Goal: Task Accomplishment & Management: Use online tool/utility

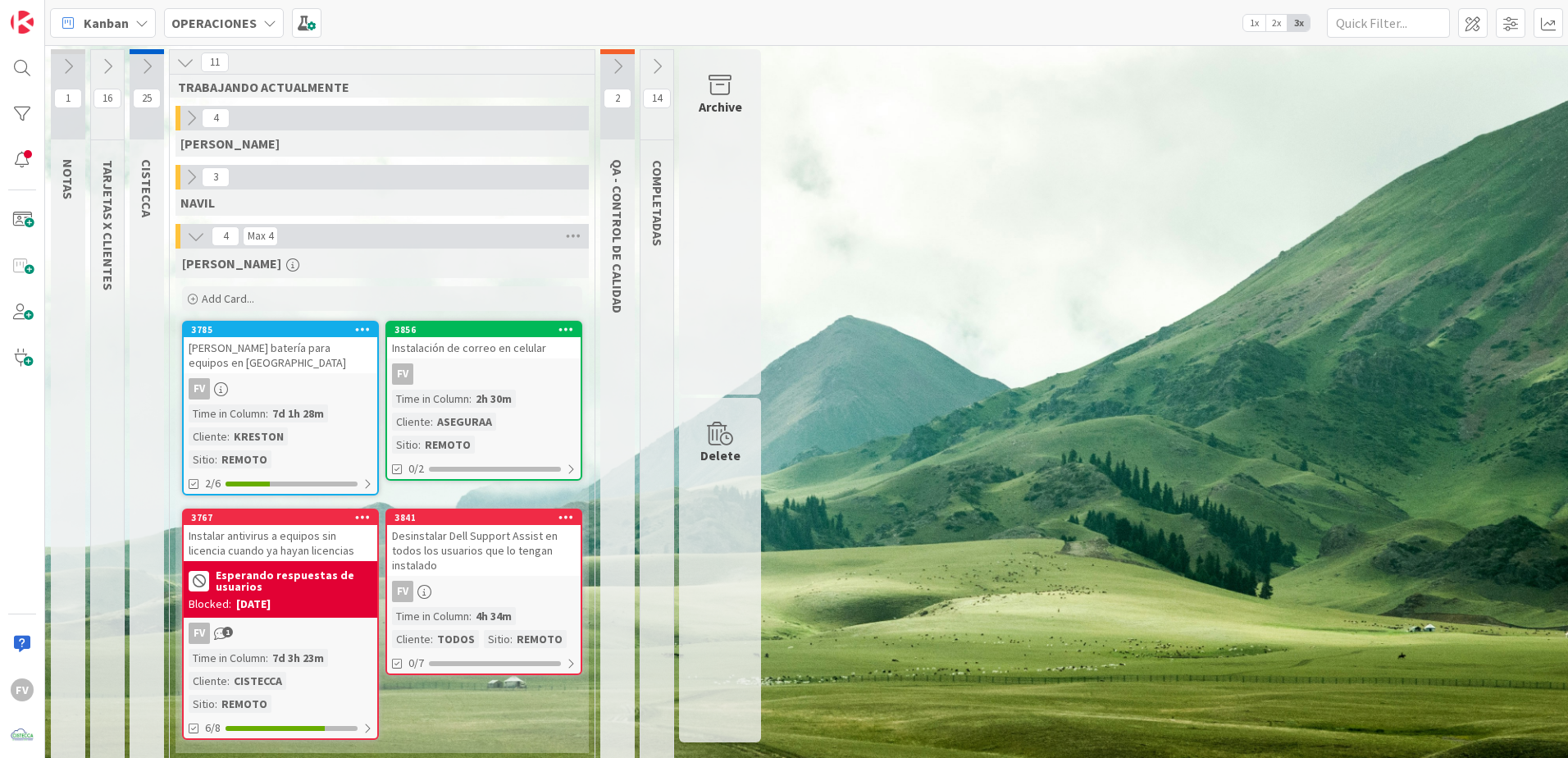
click at [1252, 624] on div "1 NOTAS 16 TARJETAS X CLIENTES 25 CISTECCA 11 TRABAJANDO ACTUALMENTE 4 [PERSON_…" at bounding box center [807, 410] width 1517 height 721
click at [1020, 379] on div "1 NOTAS 16 TARJETAS X CLIENTES 25 CISTECCA 11 TRABAJANDO ACTUALMENTE 4 [PERSON_…" at bounding box center [807, 410] width 1517 height 721
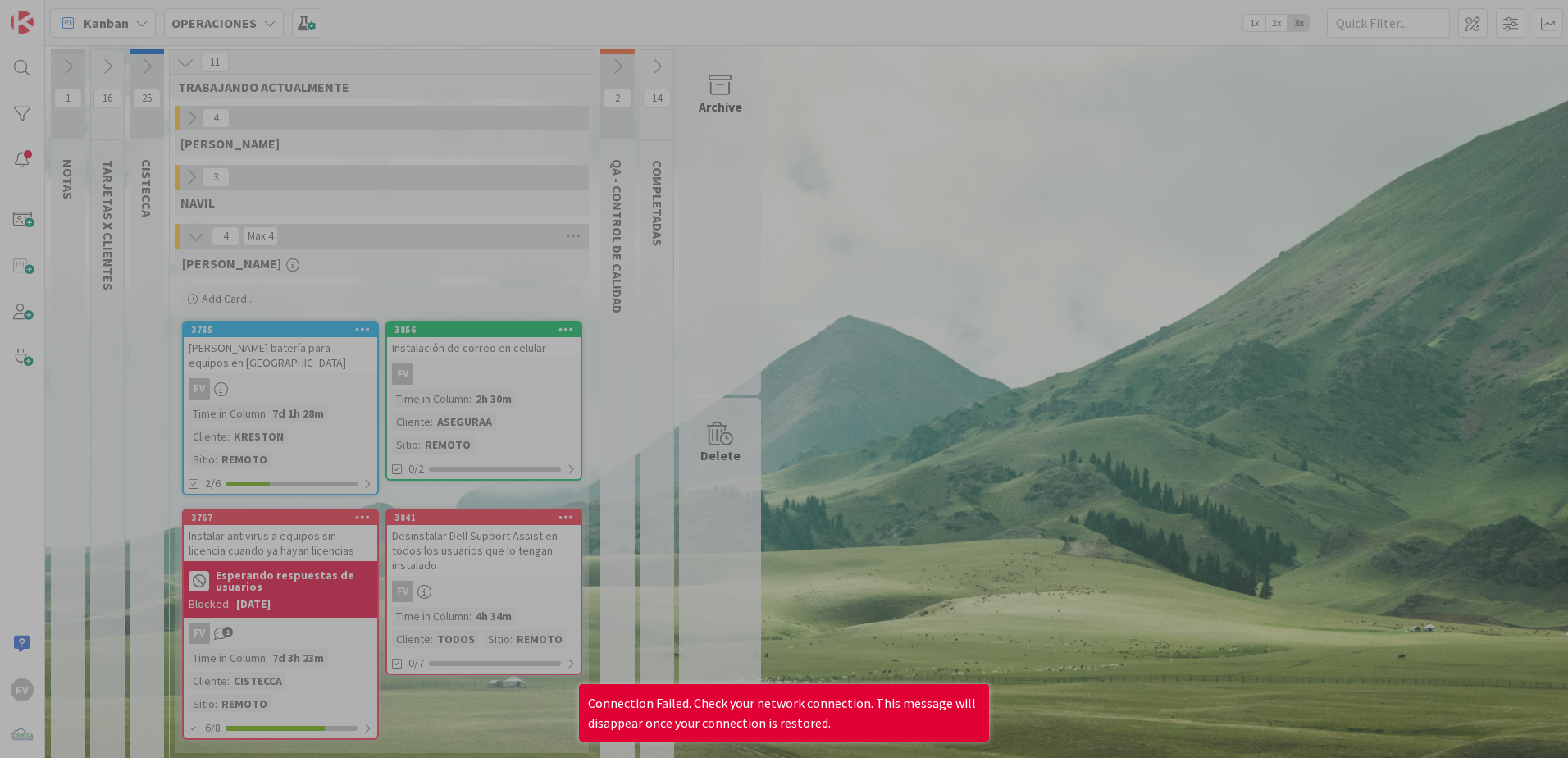
click at [977, 264] on div at bounding box center [784, 379] width 1568 height 758
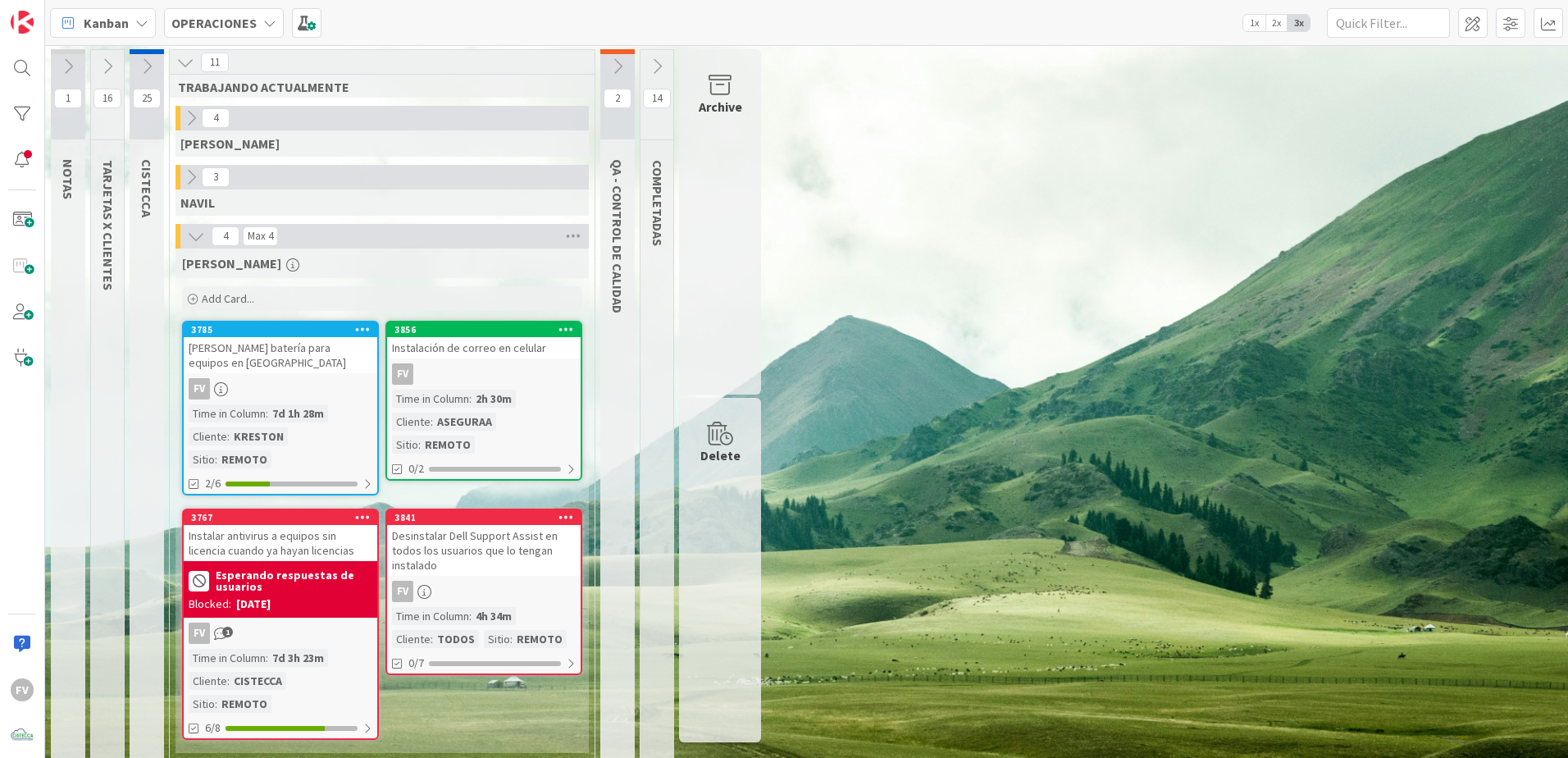
click at [1269, 336] on div "1 NOTAS 16 TARJETAS X CLIENTES 25 CISTECCA 11 TRABAJANDO ACTUALMENTE 4 [PERSON_…" at bounding box center [807, 410] width 1517 height 721
click at [297, 23] on span at bounding box center [306, 23] width 29 height 29
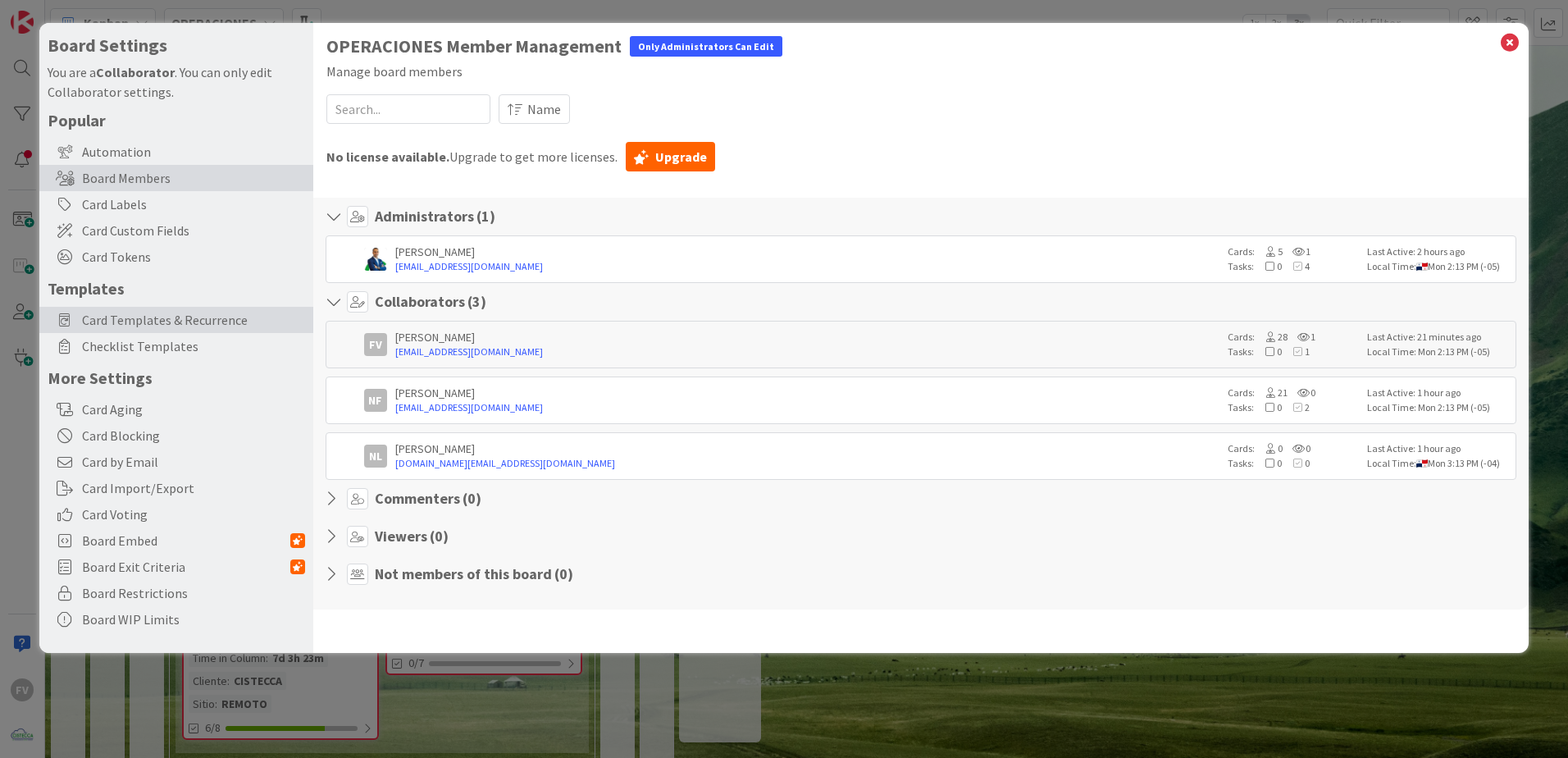
click at [97, 330] on div "Card Templates & Recurrence" at bounding box center [176, 320] width 274 height 26
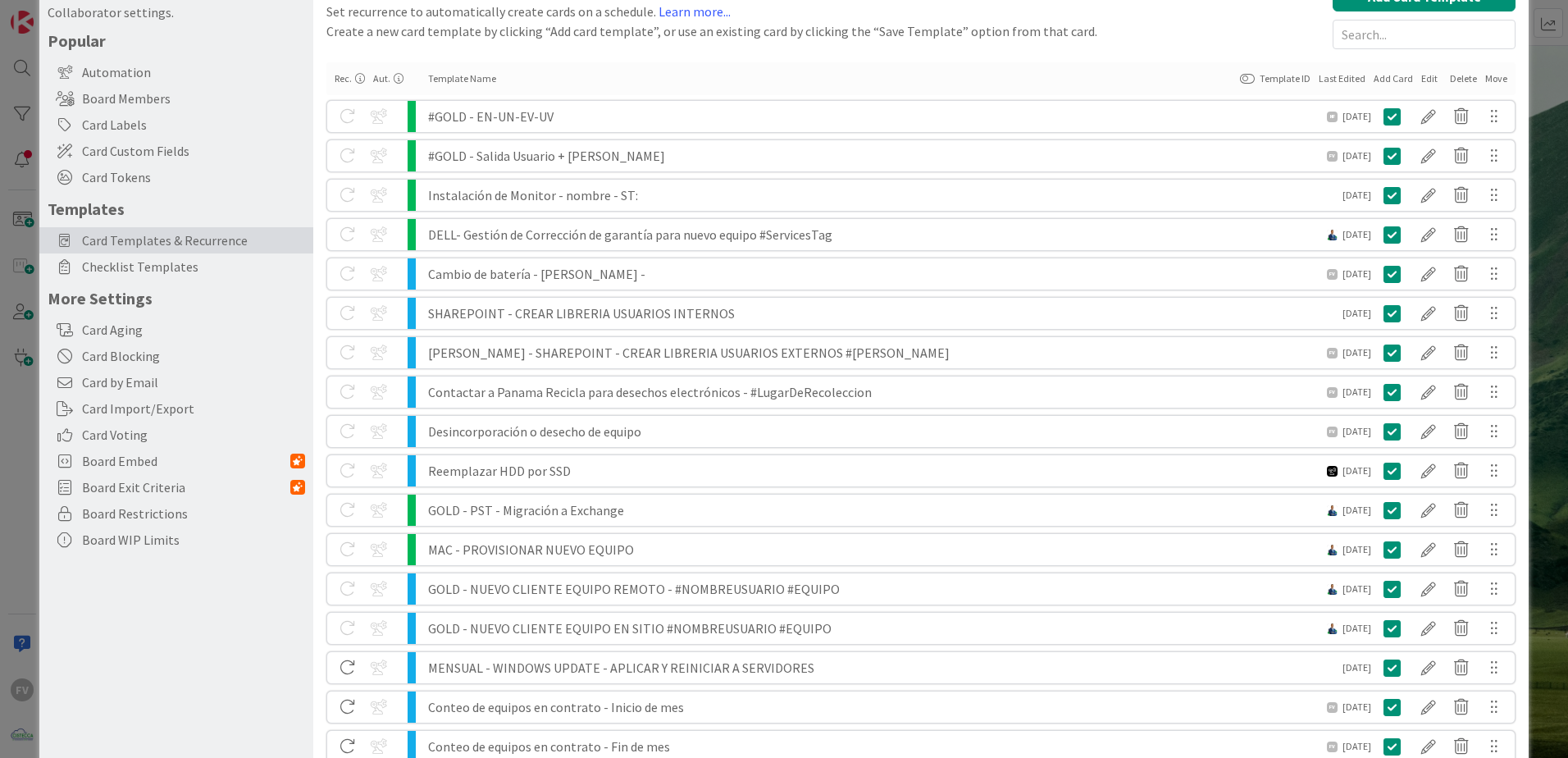
scroll to position [82, 0]
click at [142, 267] on span "Checklist Templates" at bounding box center [193, 264] width 223 height 20
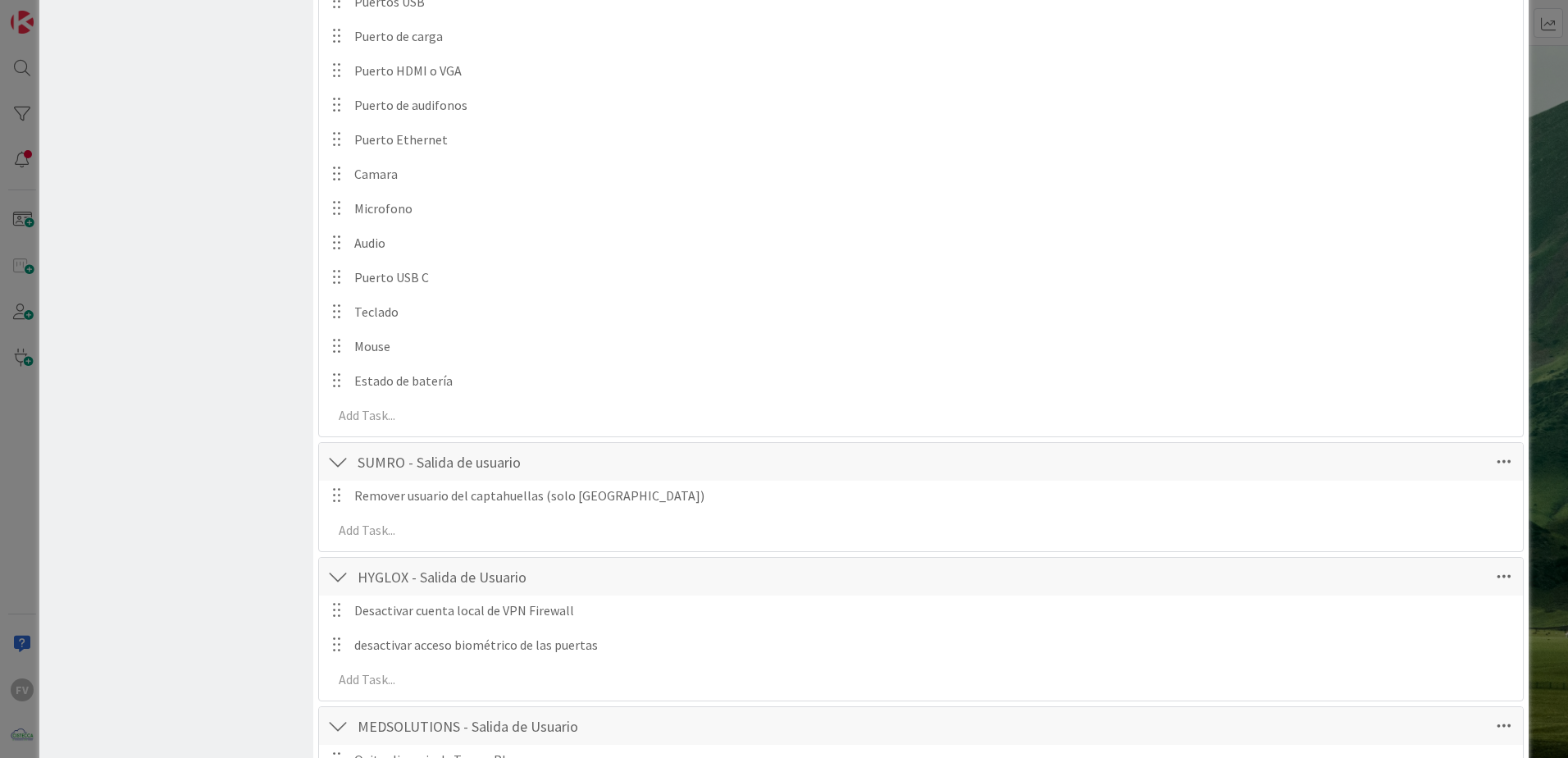
scroll to position [12228, 0]
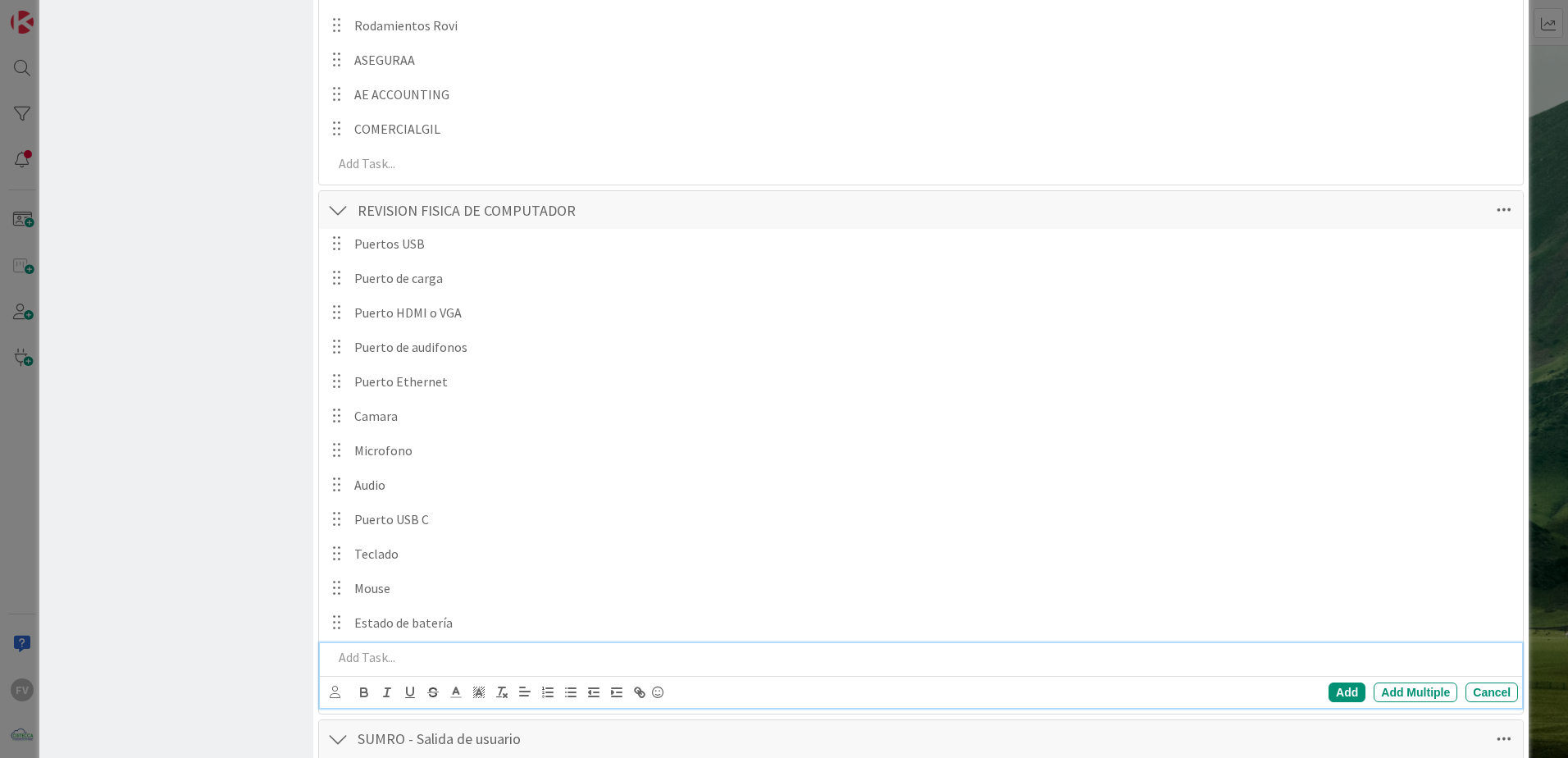
click at [470, 643] on div at bounding box center [922, 658] width 1192 height 28
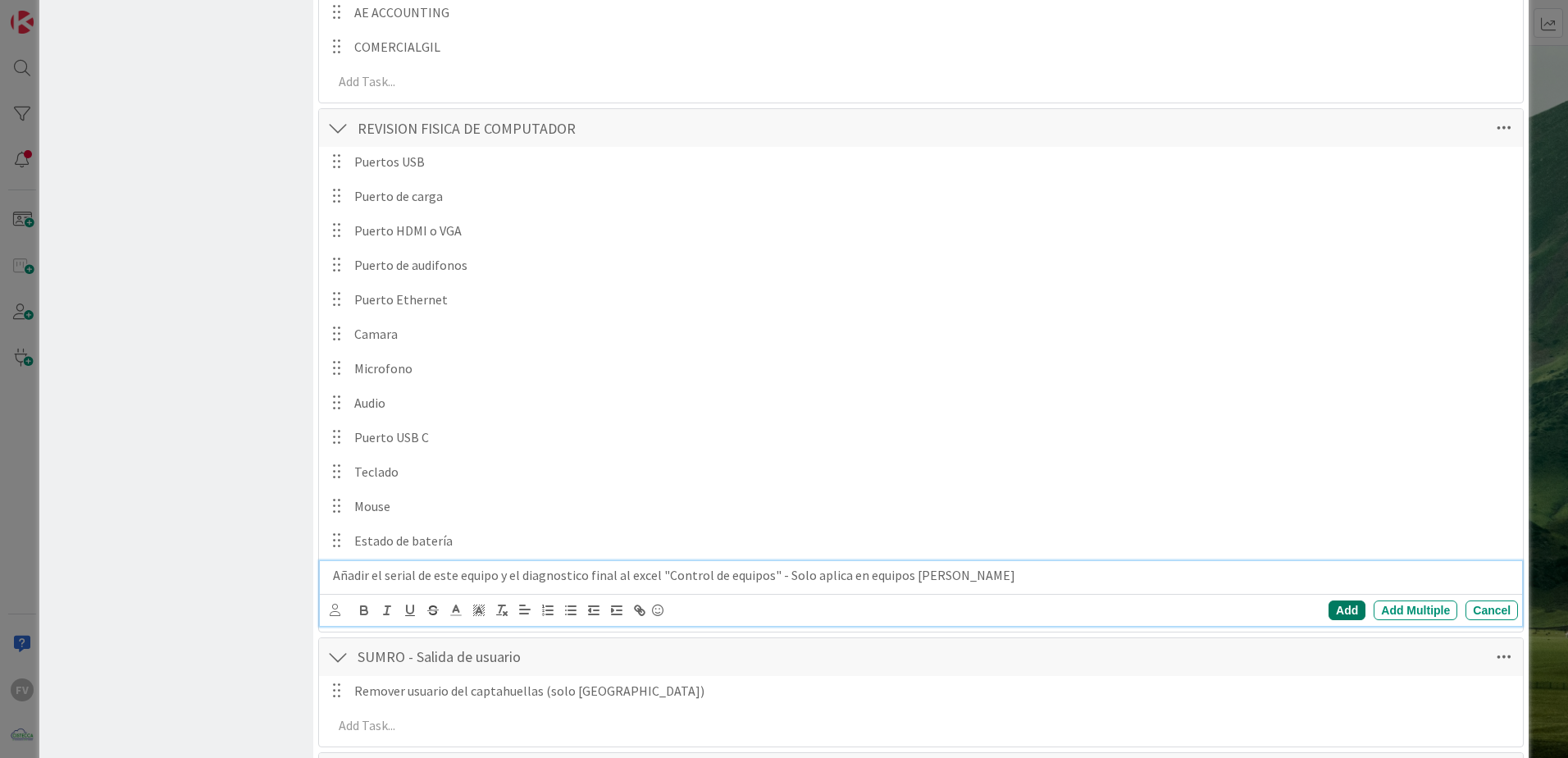
click at [1348, 616] on div "Add" at bounding box center [1347, 611] width 37 height 20
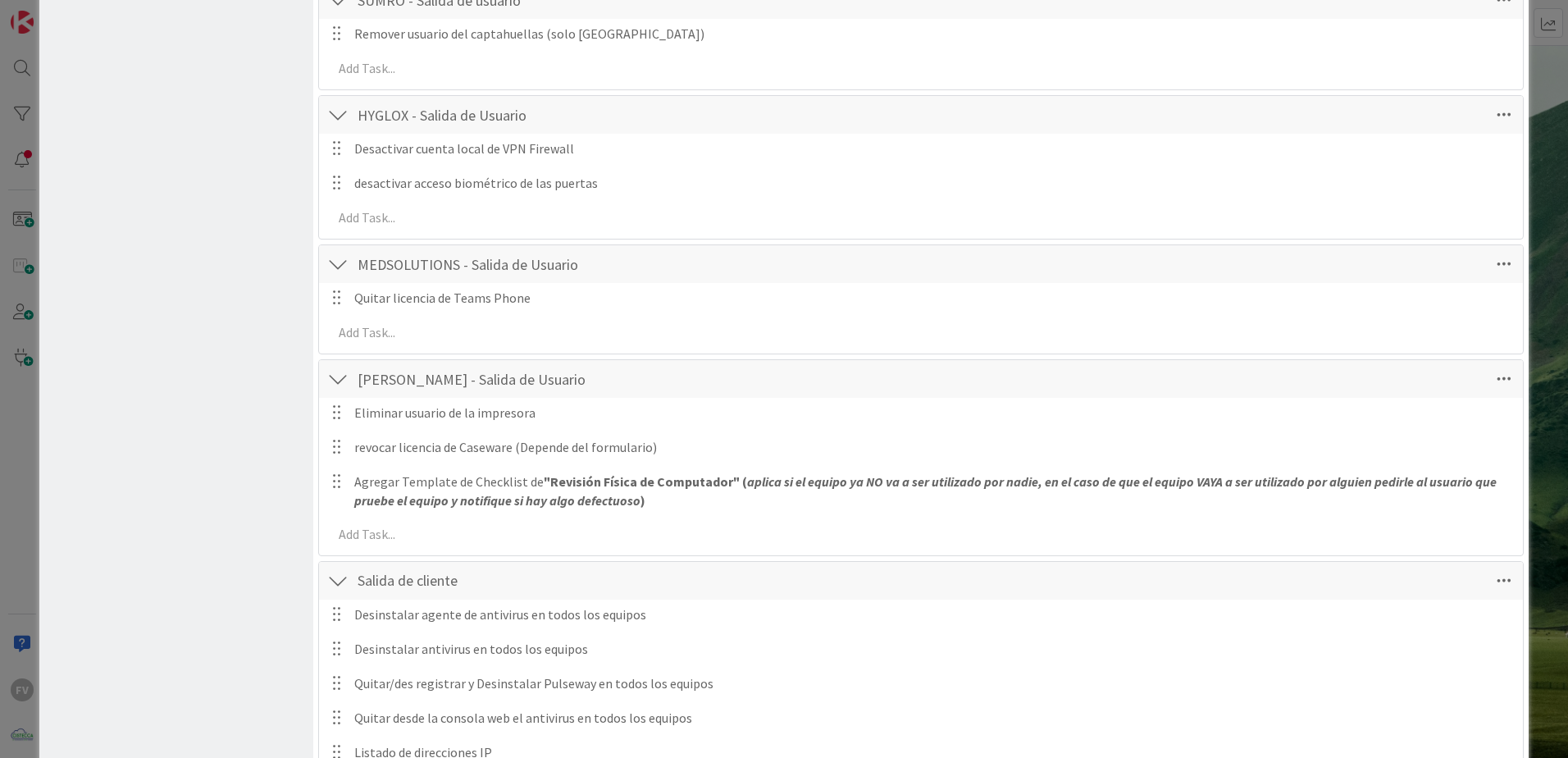
scroll to position [13048, 0]
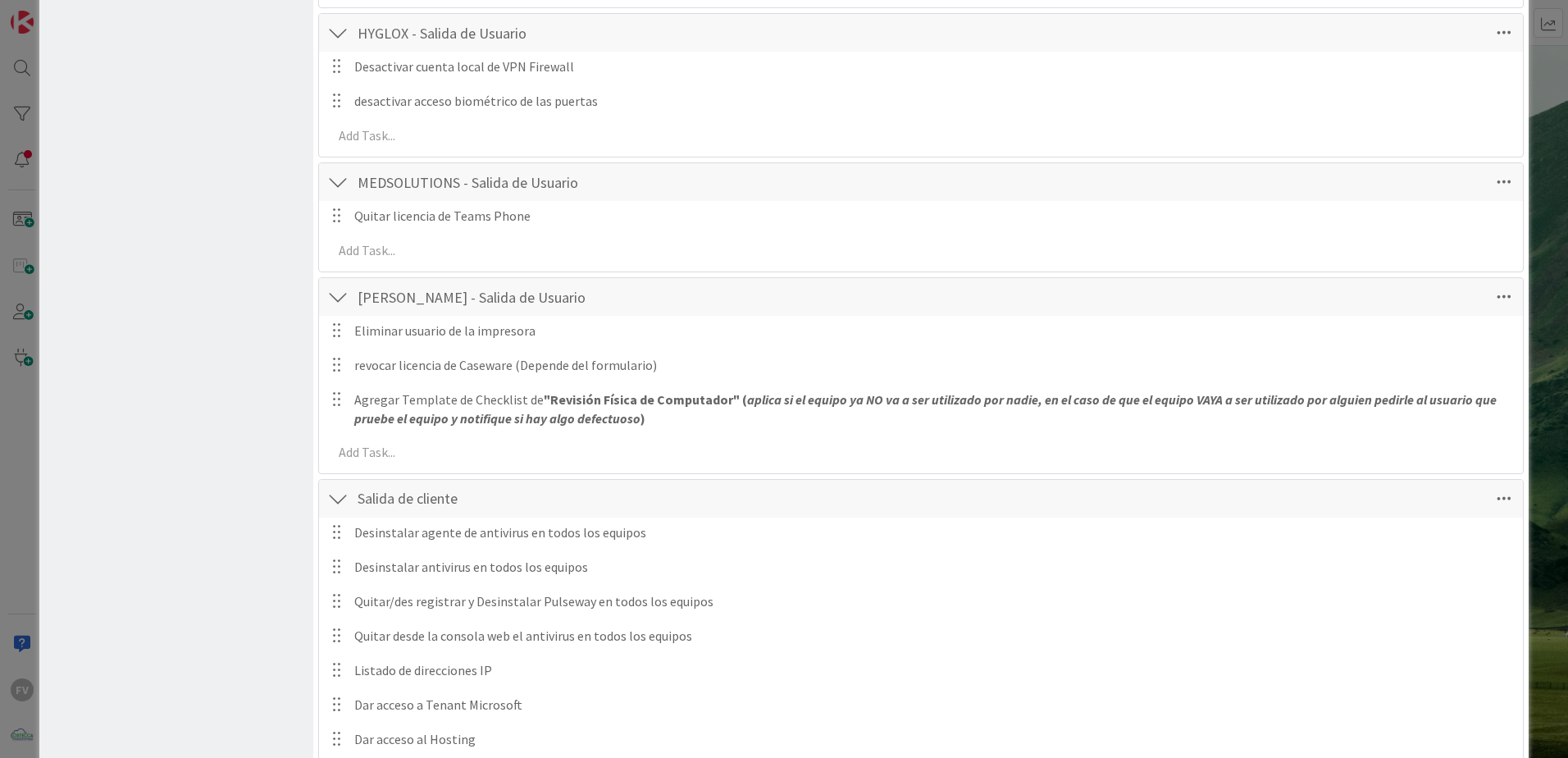
click at [27, 279] on div "**********" at bounding box center [784, 379] width 1568 height 758
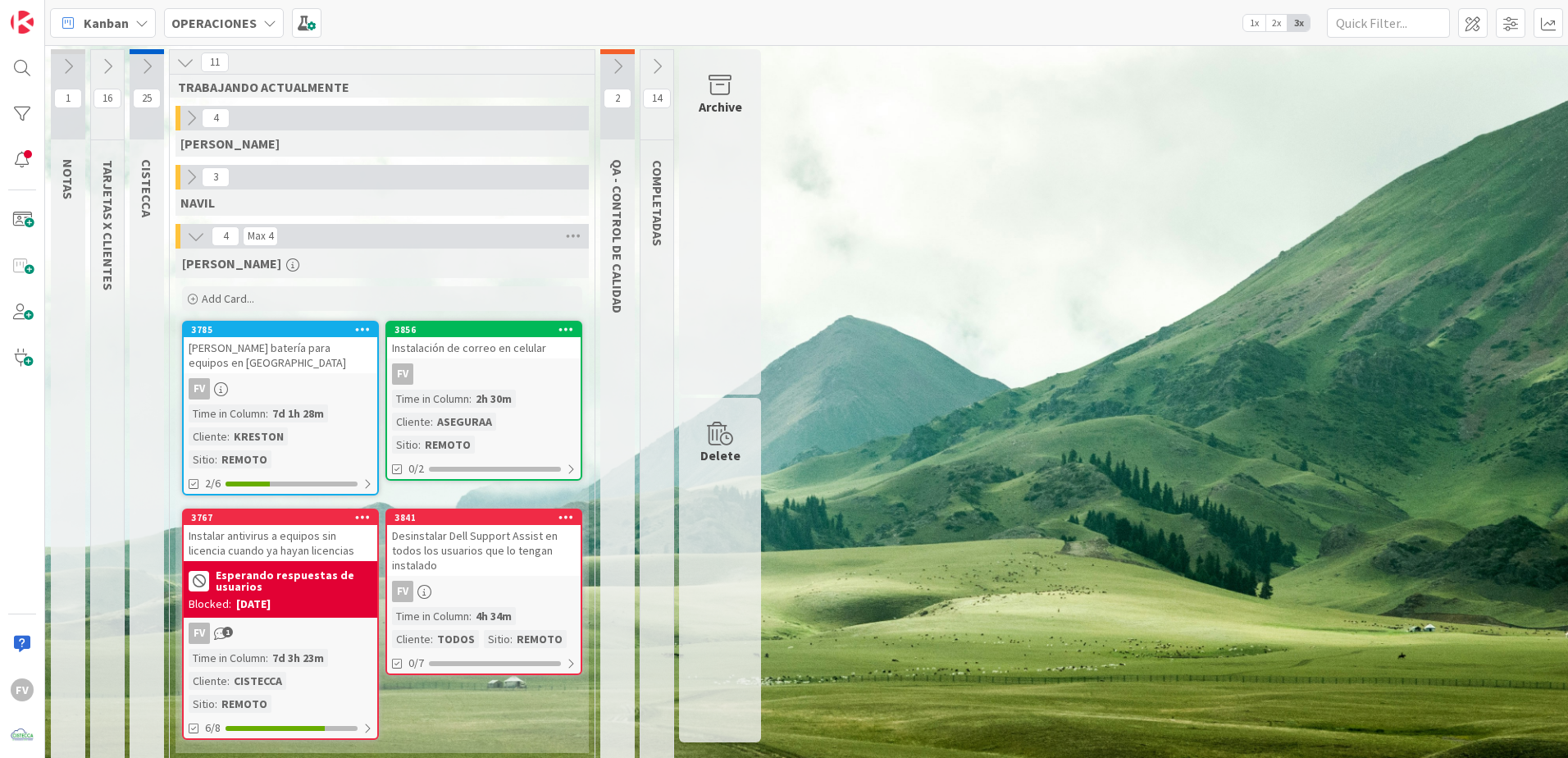
click at [94, 69] on button at bounding box center [107, 66] width 33 height 24
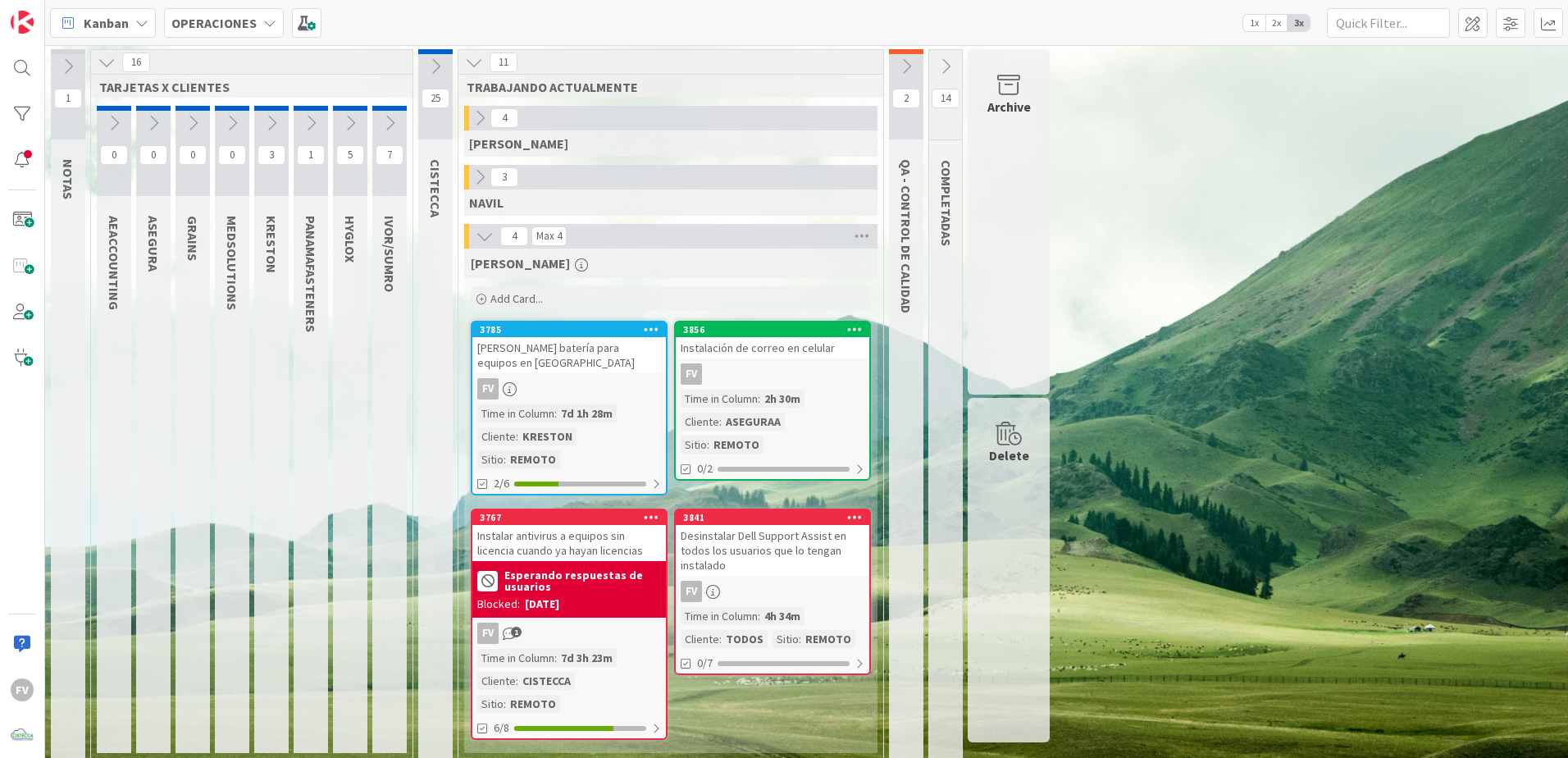
click at [398, 121] on button at bounding box center [389, 122] width 34 height 24
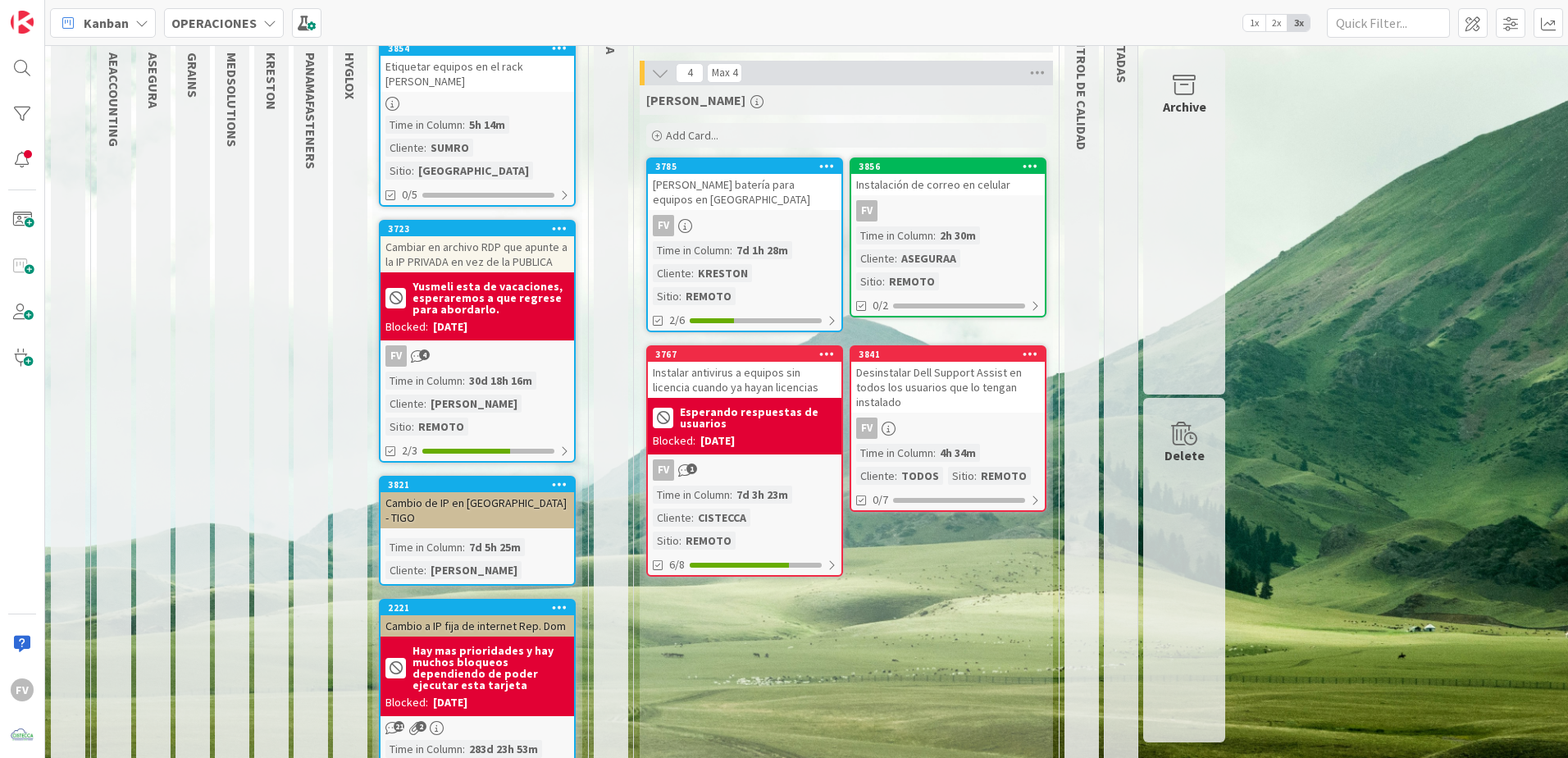
scroll to position [164, 0]
click at [517, 289] on b "Yusmeli esta de vacaciones, esperaremos a que regrese para abordarlo." at bounding box center [490, 296] width 156 height 34
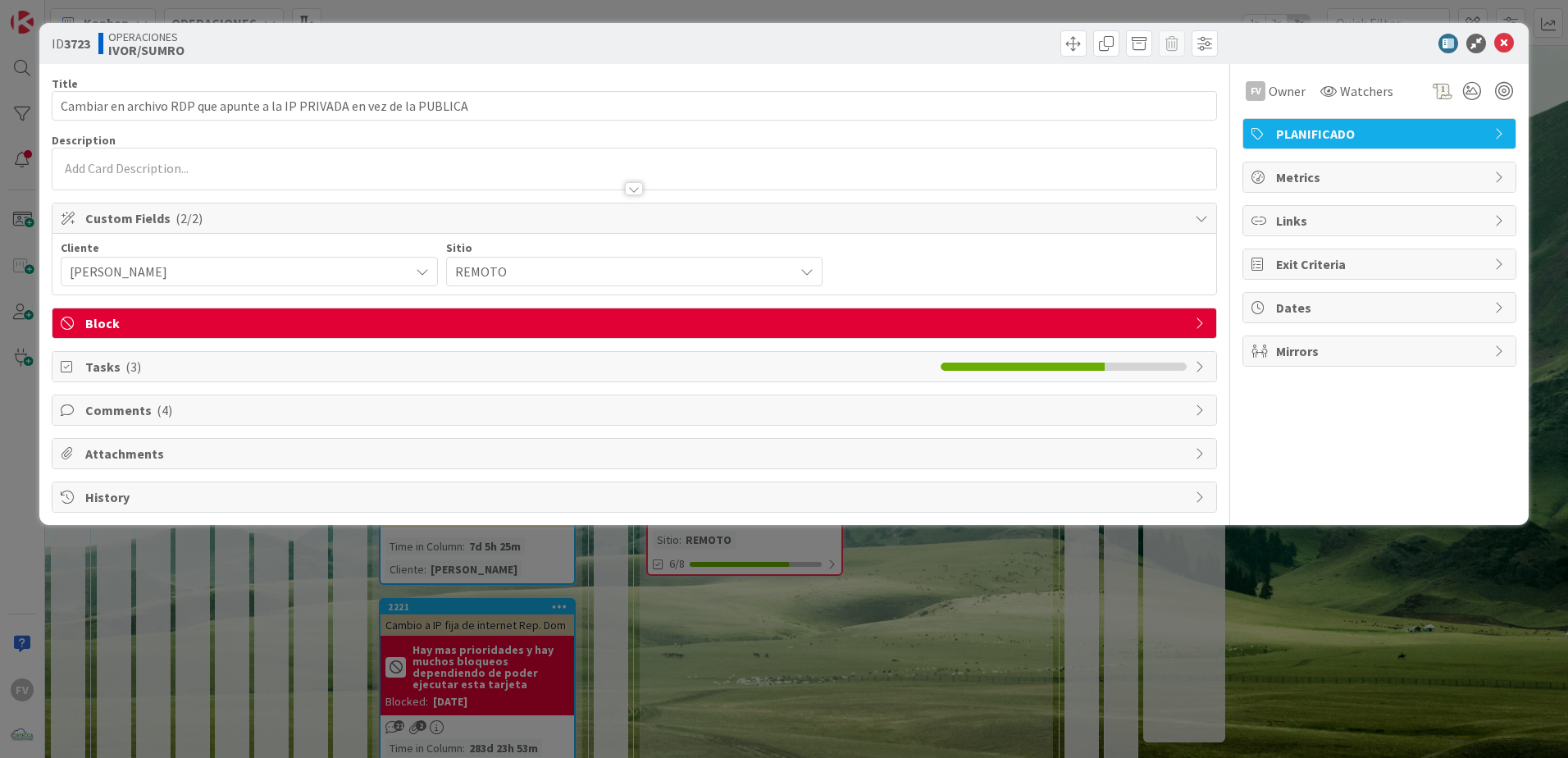
click at [207, 505] on span "History" at bounding box center [636, 498] width 1101 height 20
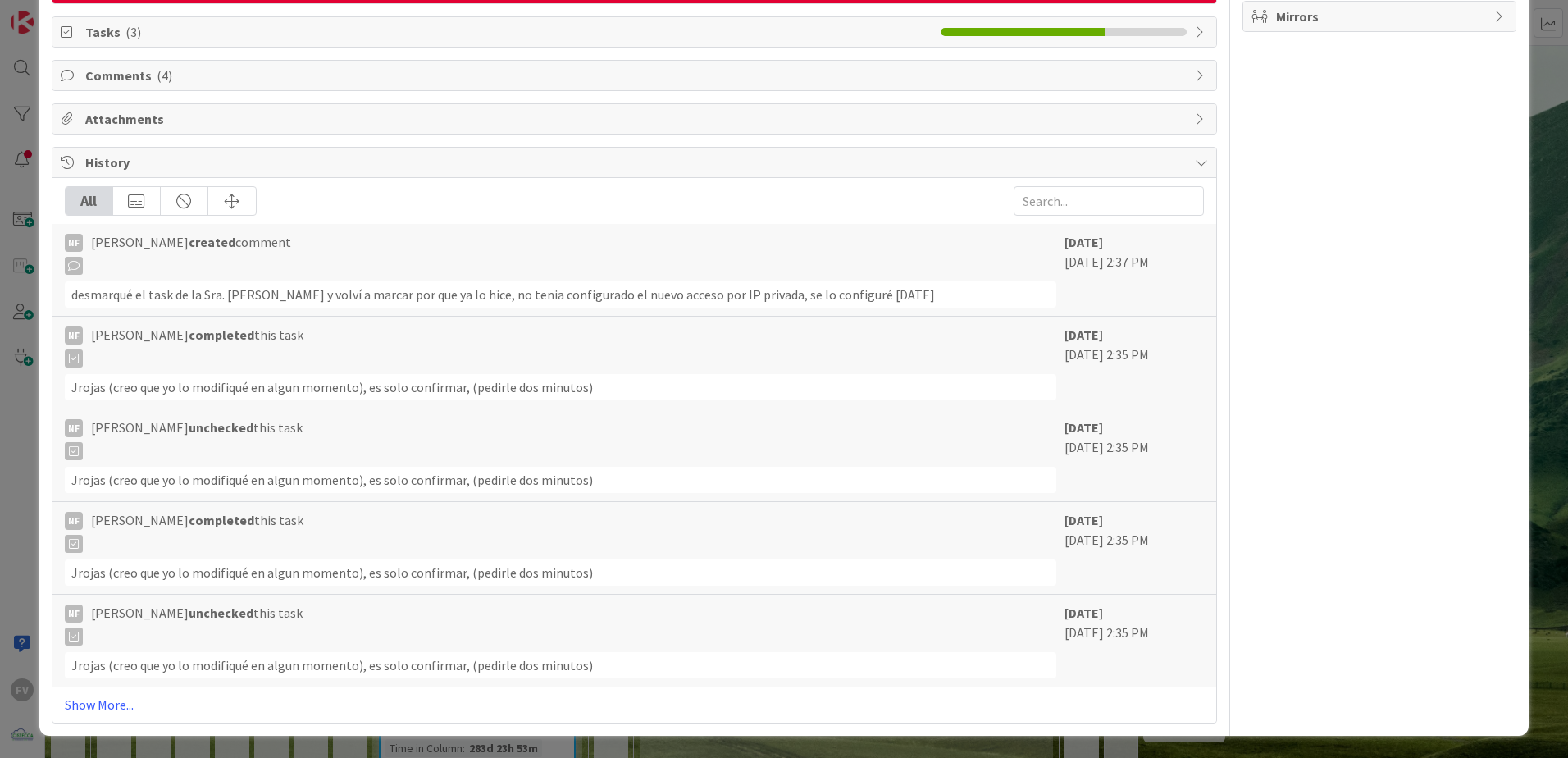
scroll to position [335, 0]
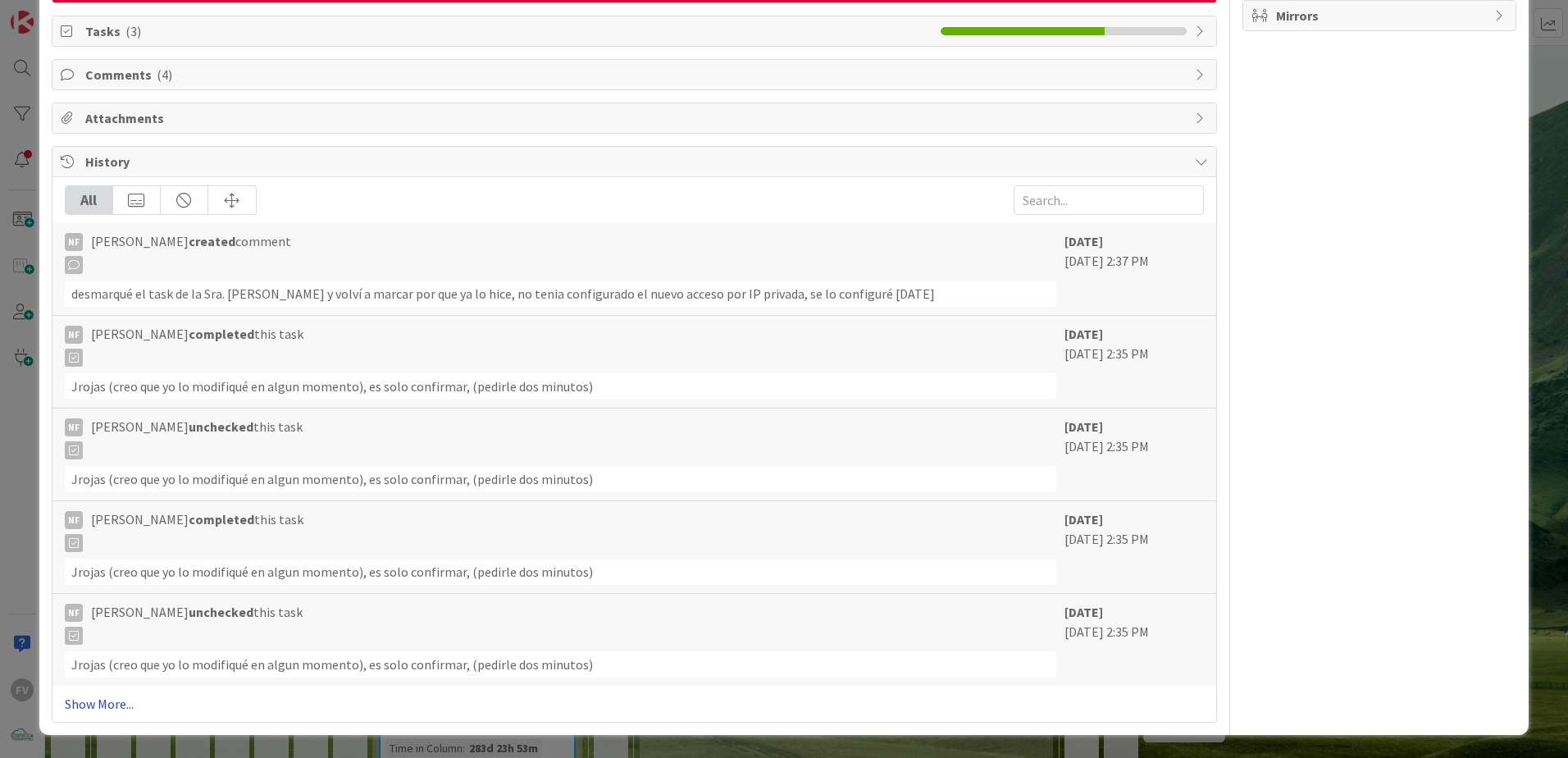
click at [115, 704] on link "Show More..." at bounding box center [634, 704] width 1139 height 20
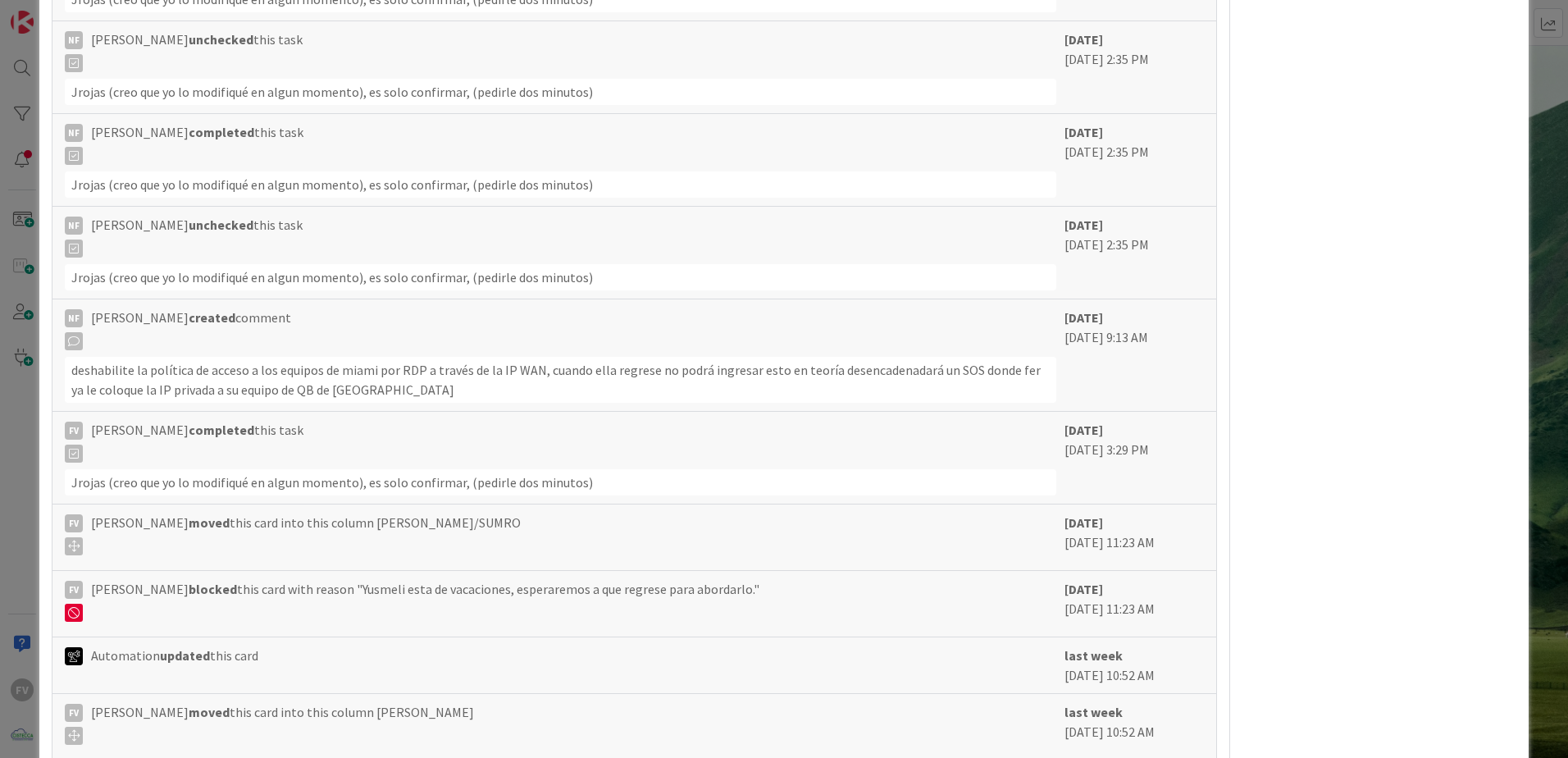
scroll to position [746, 0]
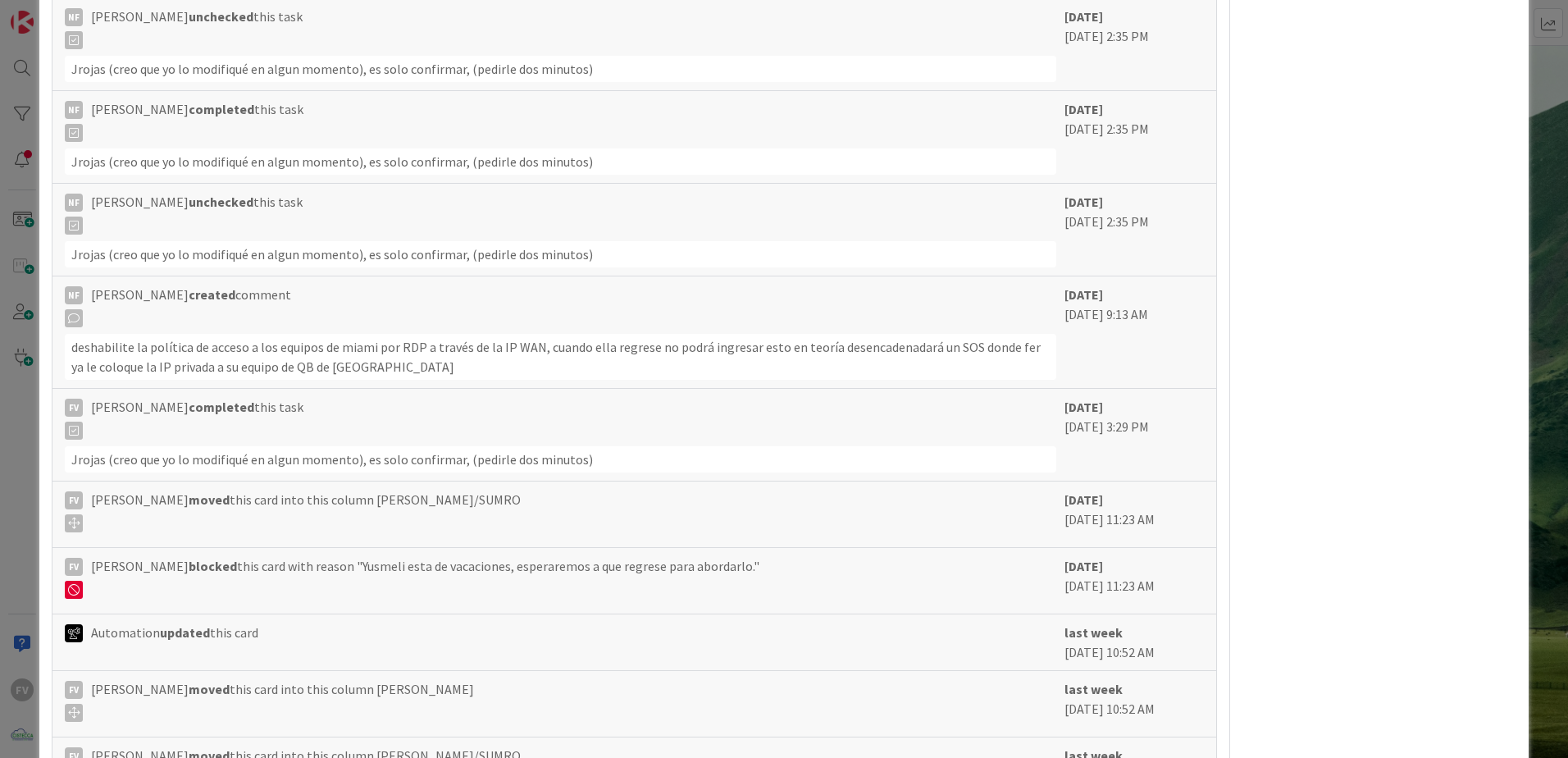
click at [1197, 403] on div "FV [PERSON_NAME] completed this task Jrojas (creo que yo lo modifiqué en algun …" at bounding box center [635, 435] width 1164 height 93
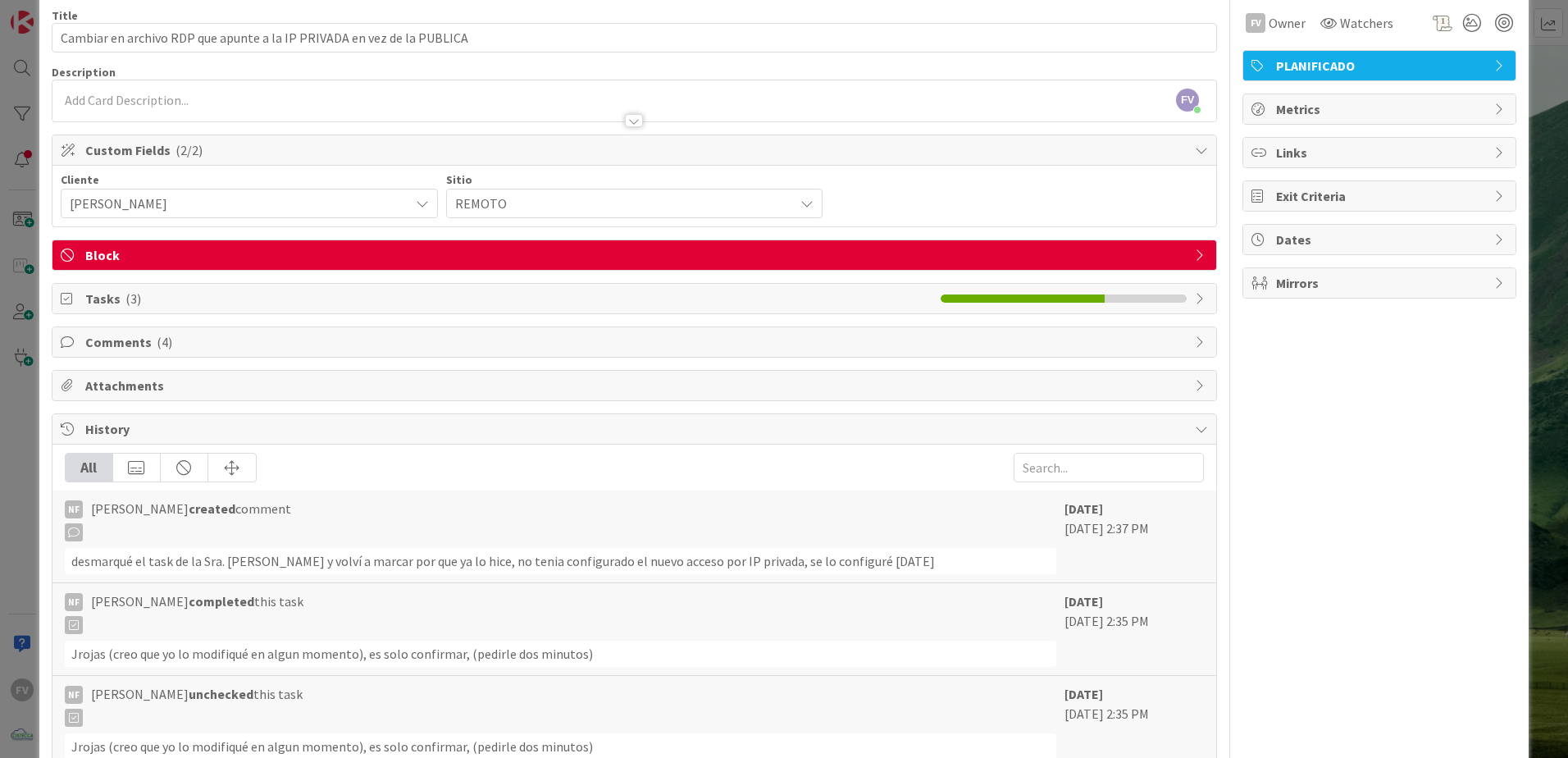
scroll to position [0, 0]
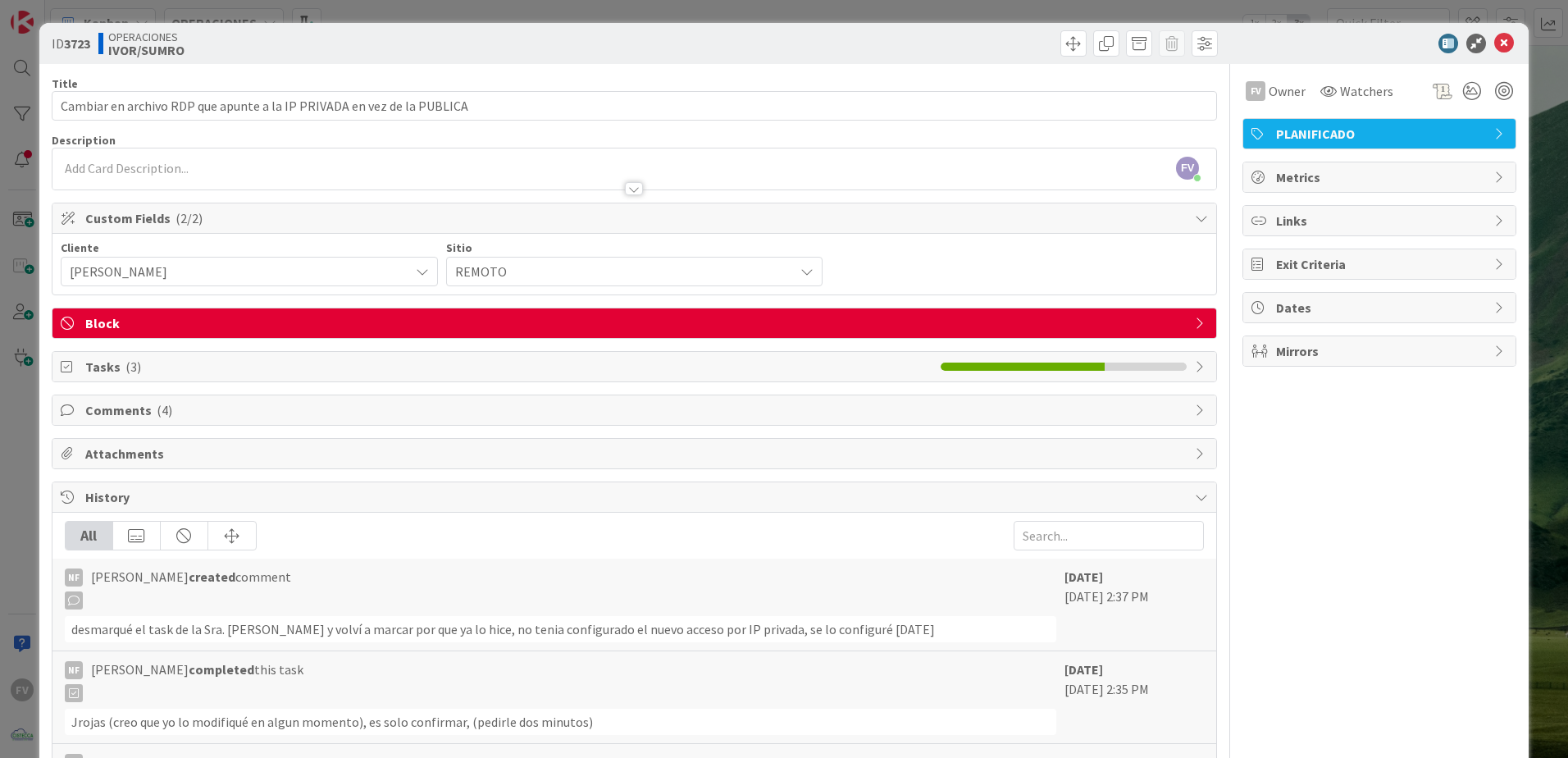
click at [242, 407] on span "Comments ( 4 )" at bounding box center [636, 411] width 1101 height 20
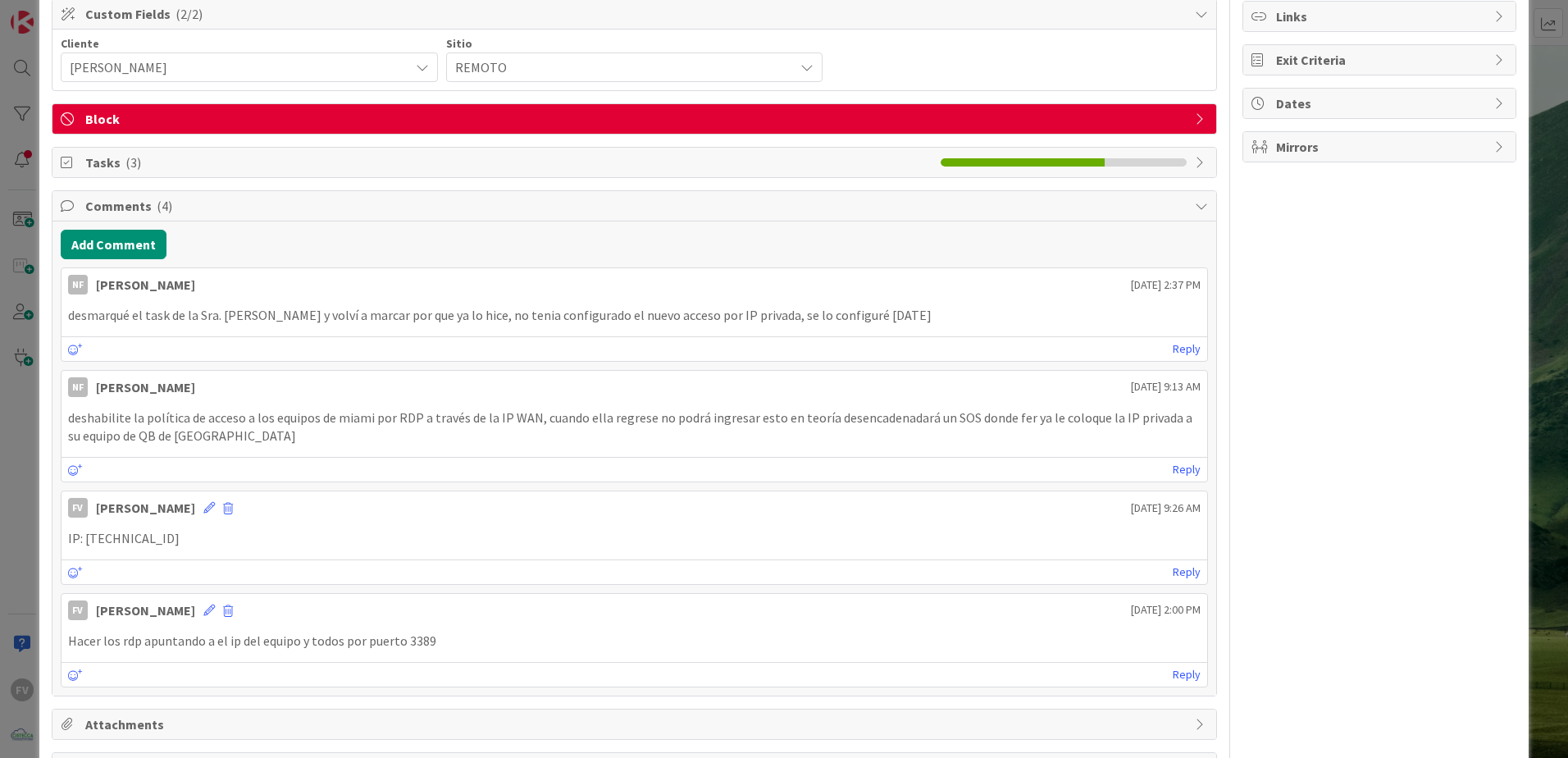
scroll to position [164, 0]
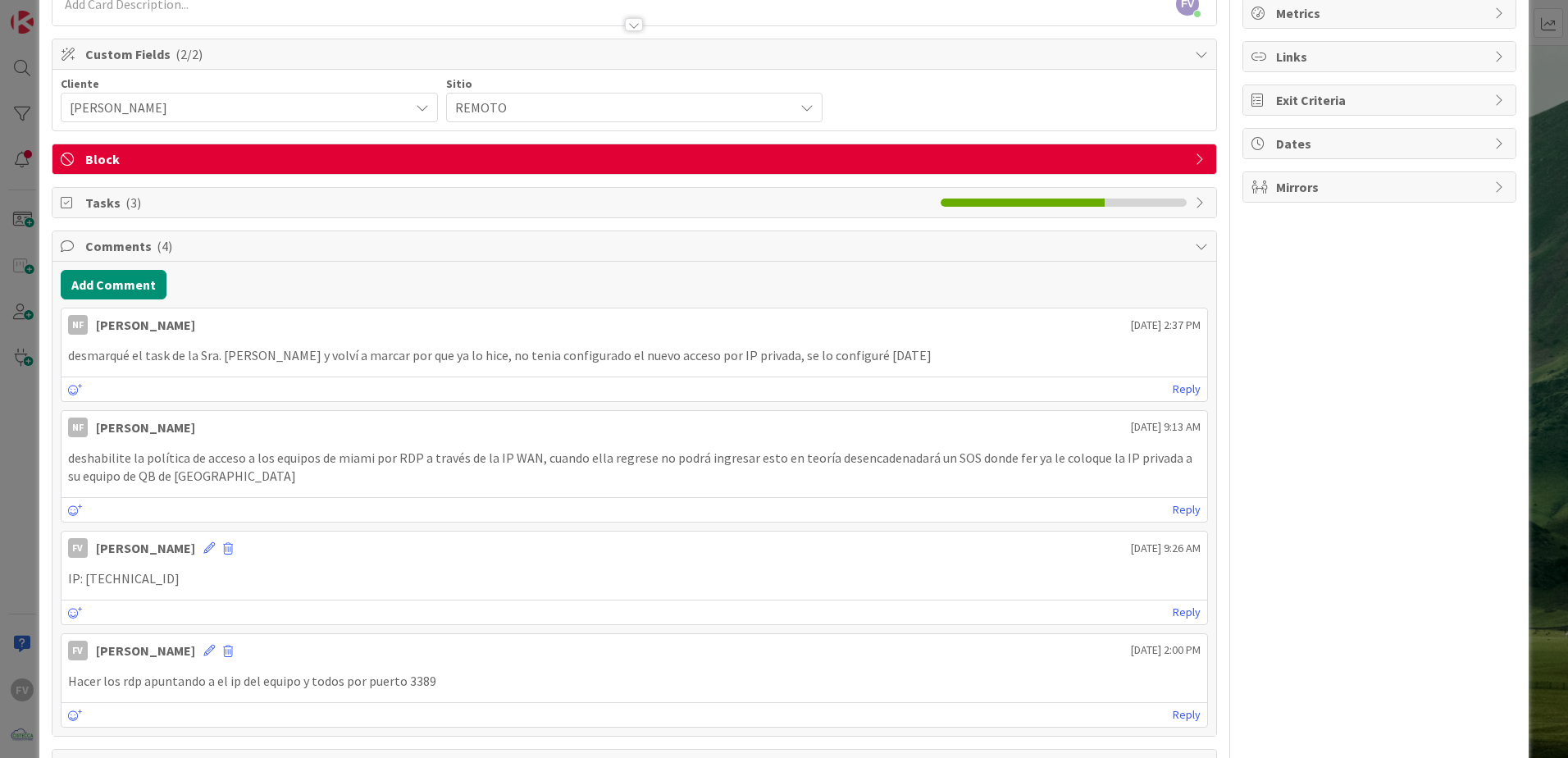
drag, startPoint x: 262, startPoint y: 565, endPoint x: 256, endPoint y: 638, distance: 73.2
click at [253, 639] on div "FV [PERSON_NAME] [DATE] 2:00 PM" at bounding box center [635, 647] width 1146 height 26
click at [223, 651] on span at bounding box center [228, 652] width 10 height 12
click at [80, 728] on button "Delete" at bounding box center [67, 727] width 62 height 29
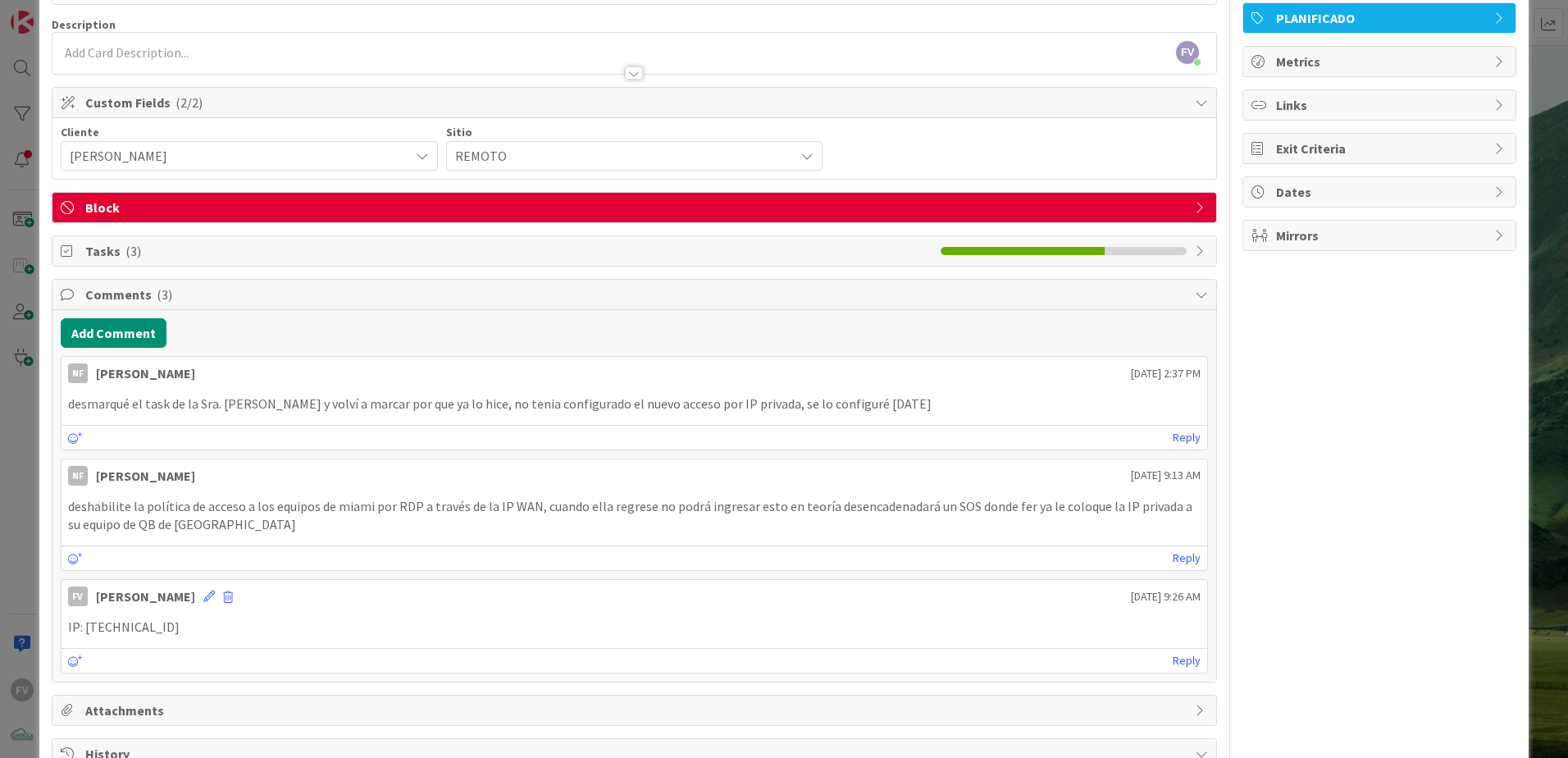
scroll to position [82, 0]
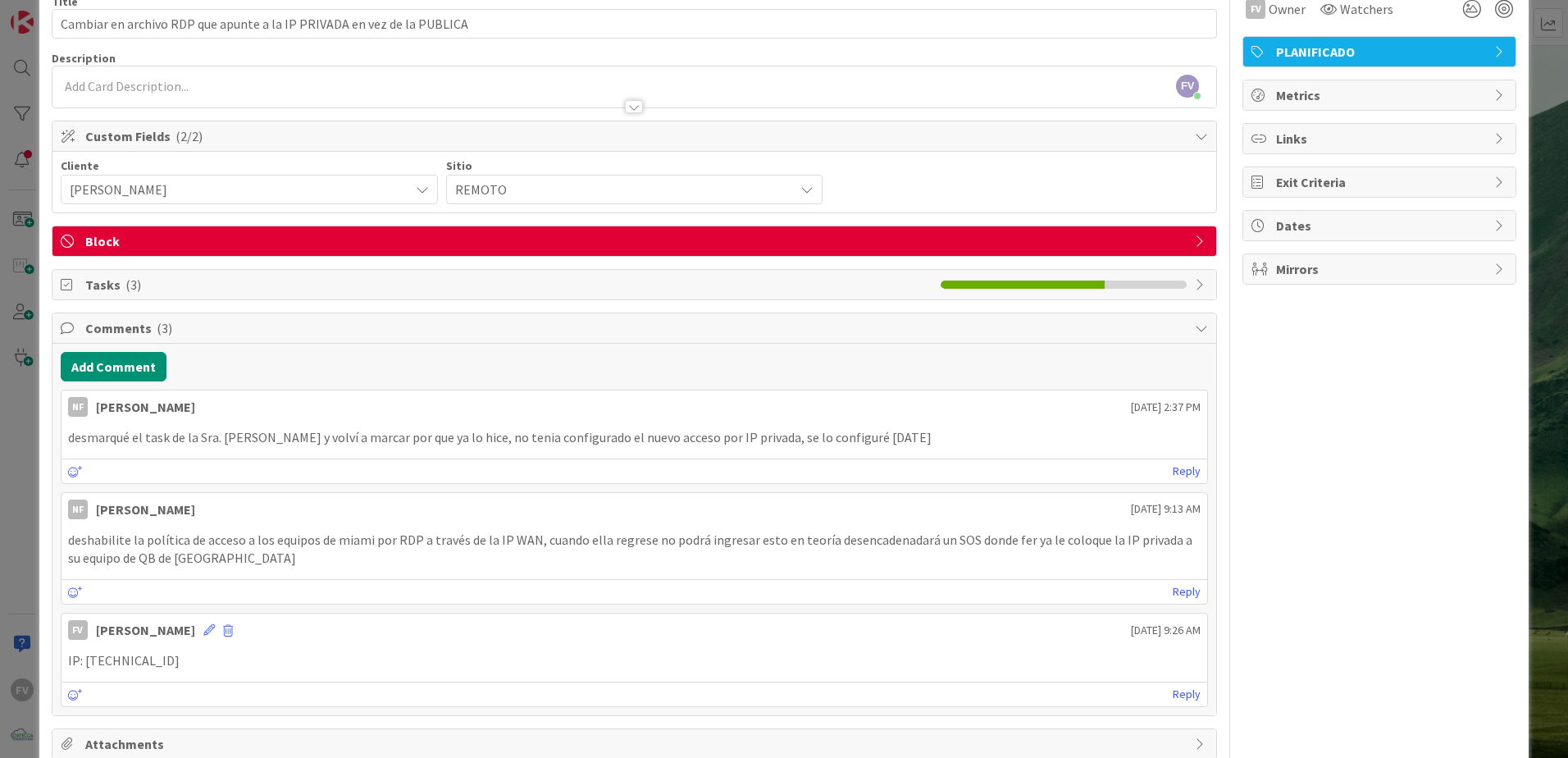
click at [111, 296] on div "Tasks ( 3 )" at bounding box center [635, 284] width 1164 height 29
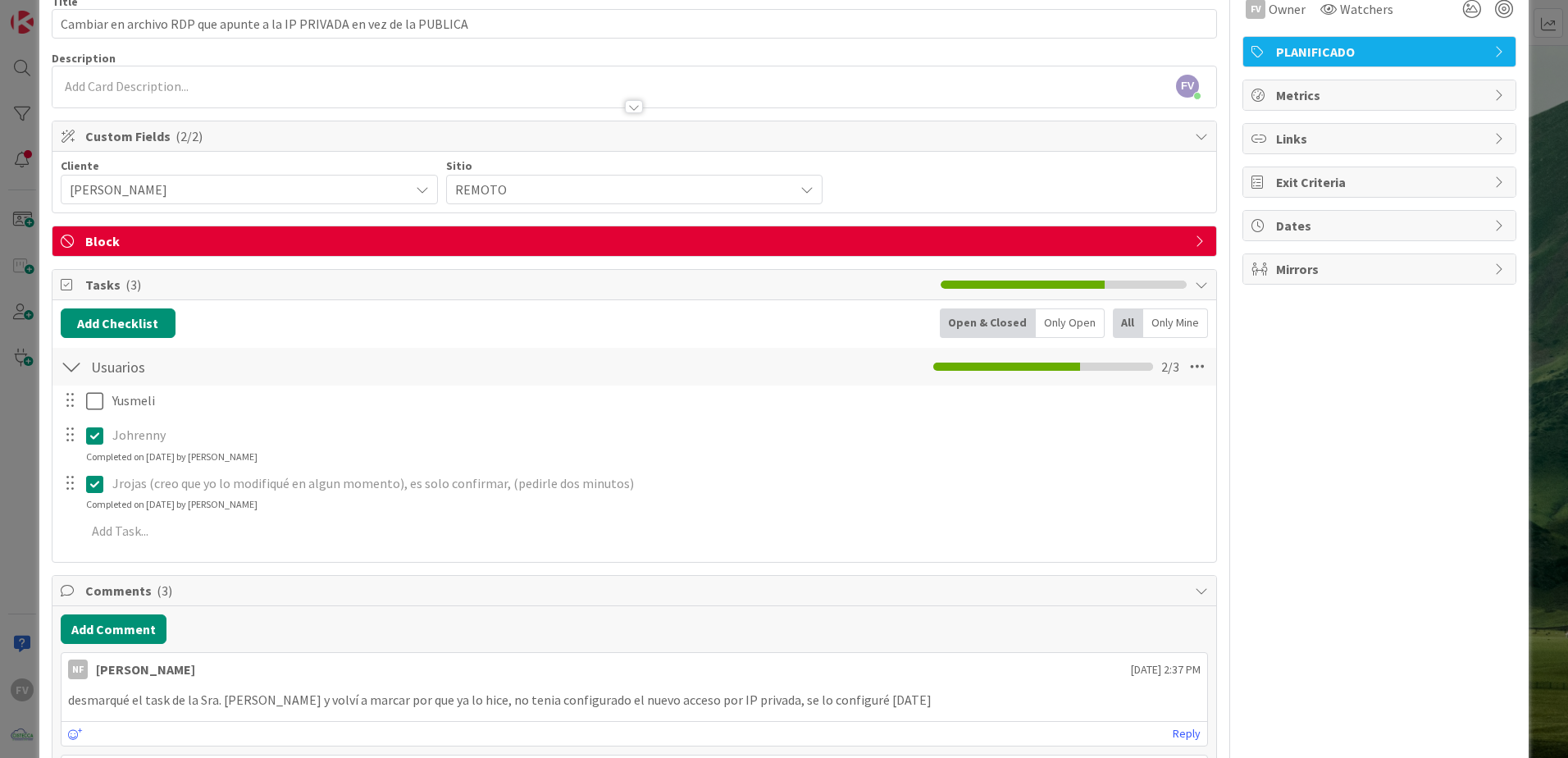
click at [64, 365] on div at bounding box center [72, 366] width 22 height 29
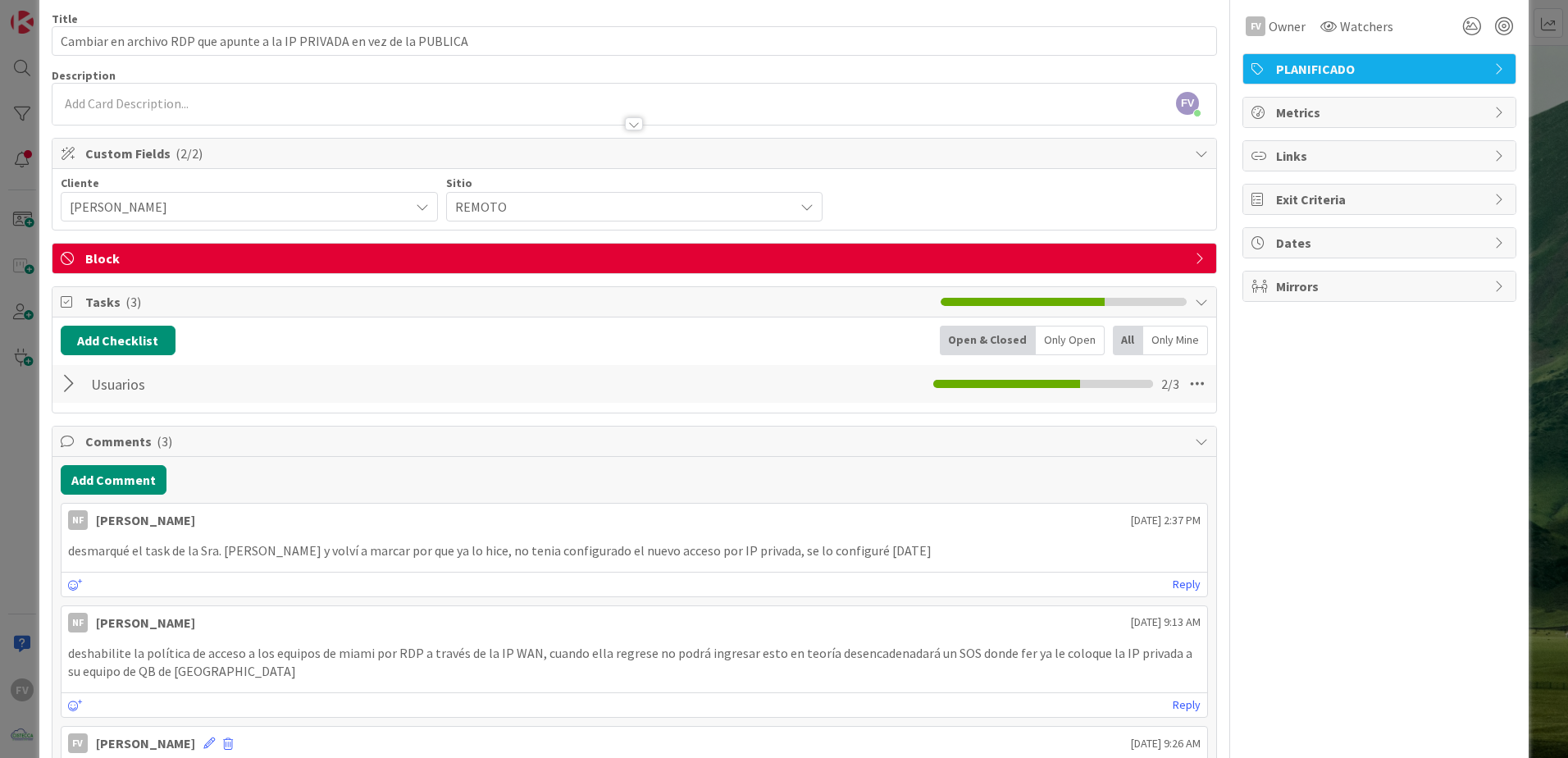
scroll to position [0, 0]
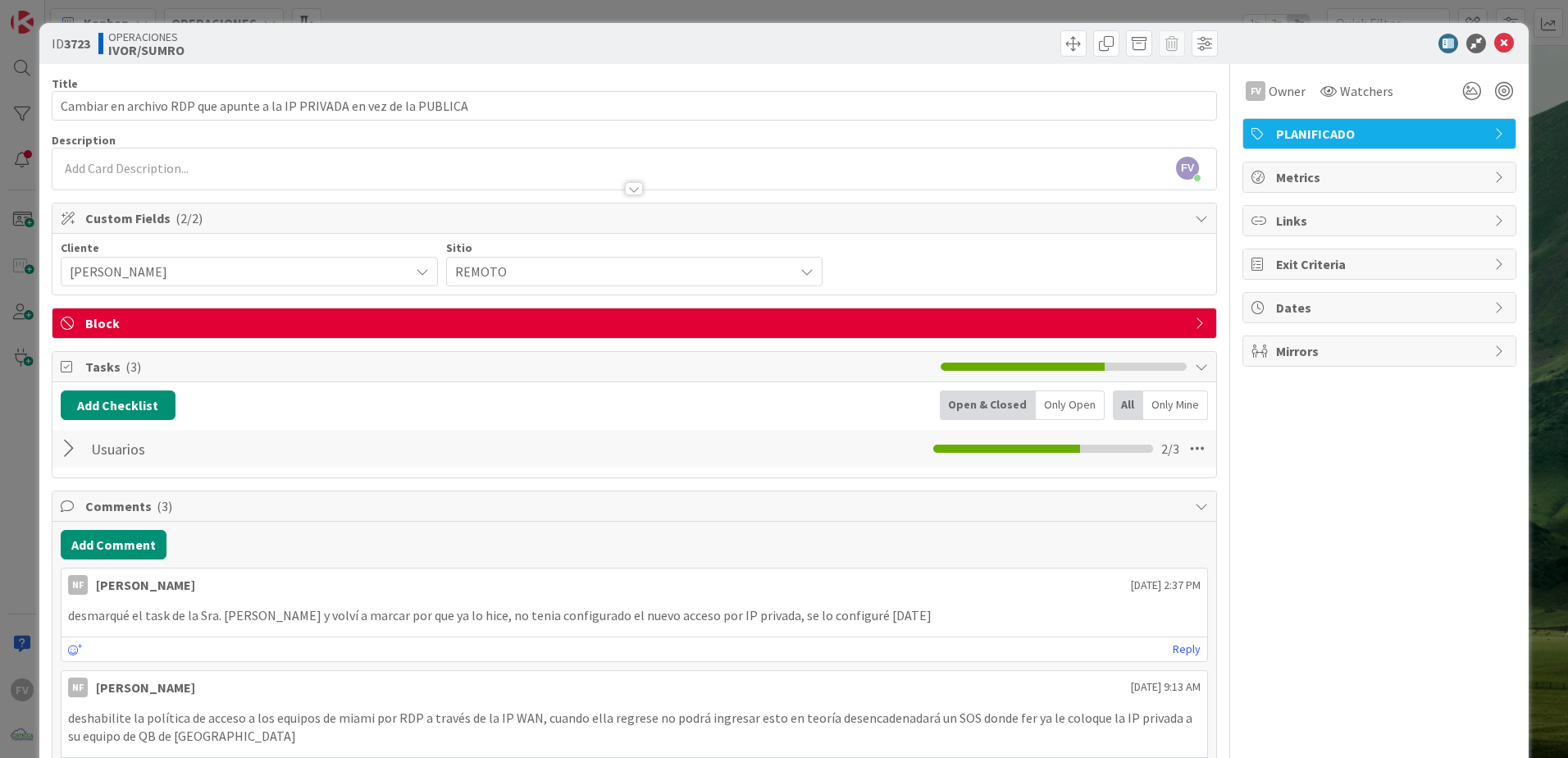
click at [9, 428] on div "ID 3723 OPERACIONES [PERSON_NAME]/SUMRO Title 70 / 128 Cambiar en archivo RDP q…" at bounding box center [784, 379] width 1568 height 758
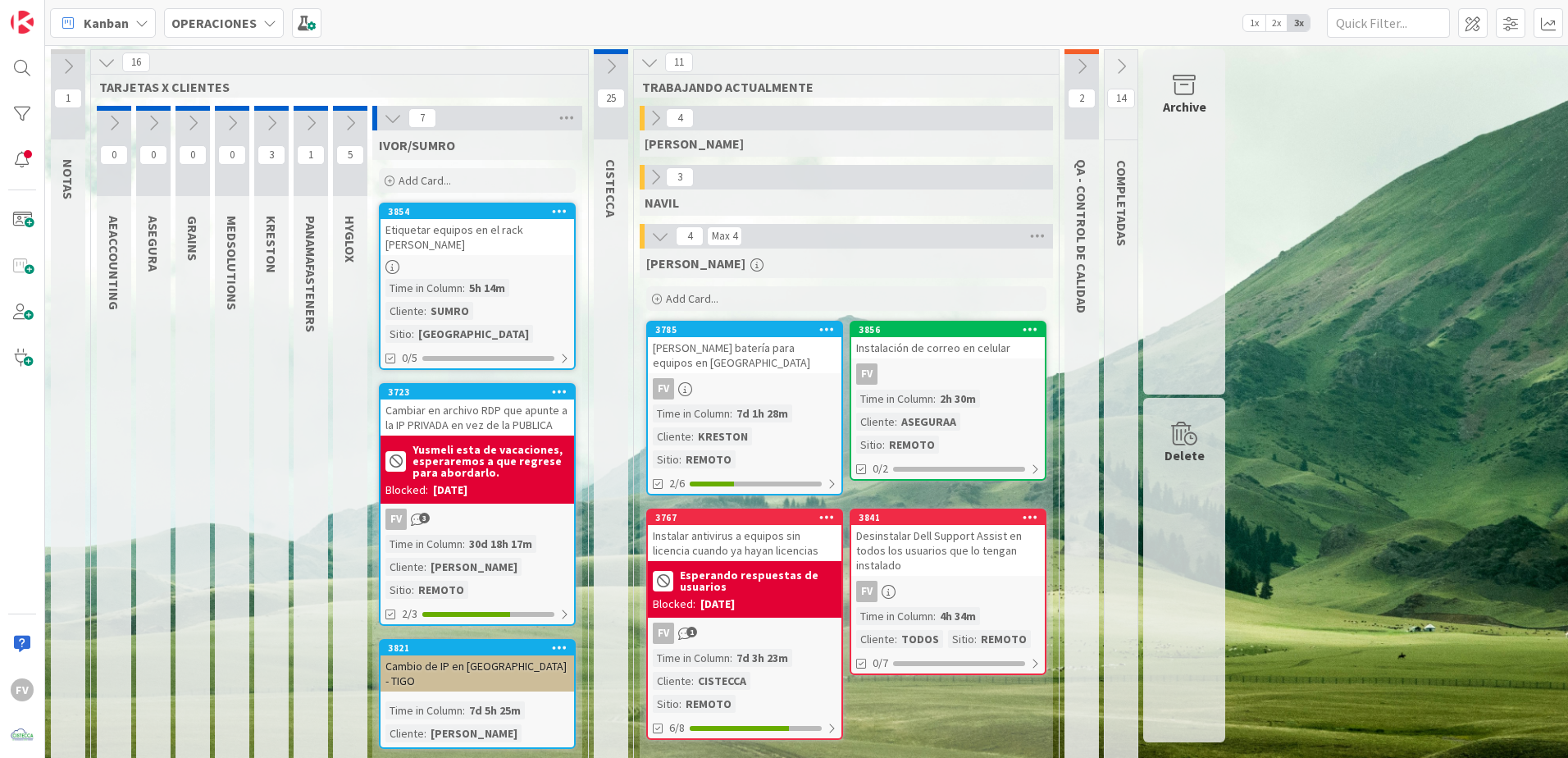
click at [397, 117] on icon at bounding box center [393, 118] width 18 height 18
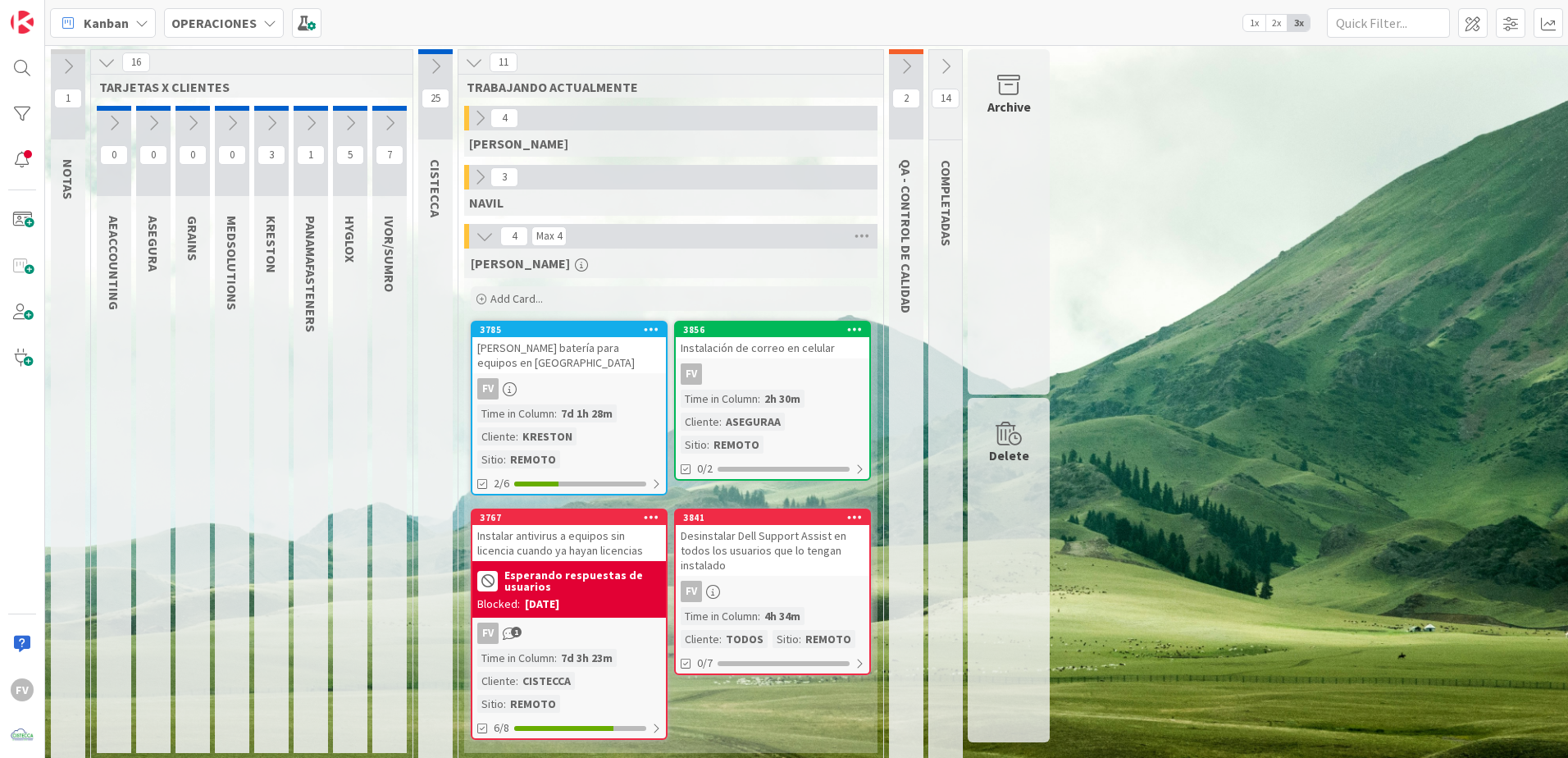
click at [355, 118] on icon at bounding box center [350, 123] width 18 height 18
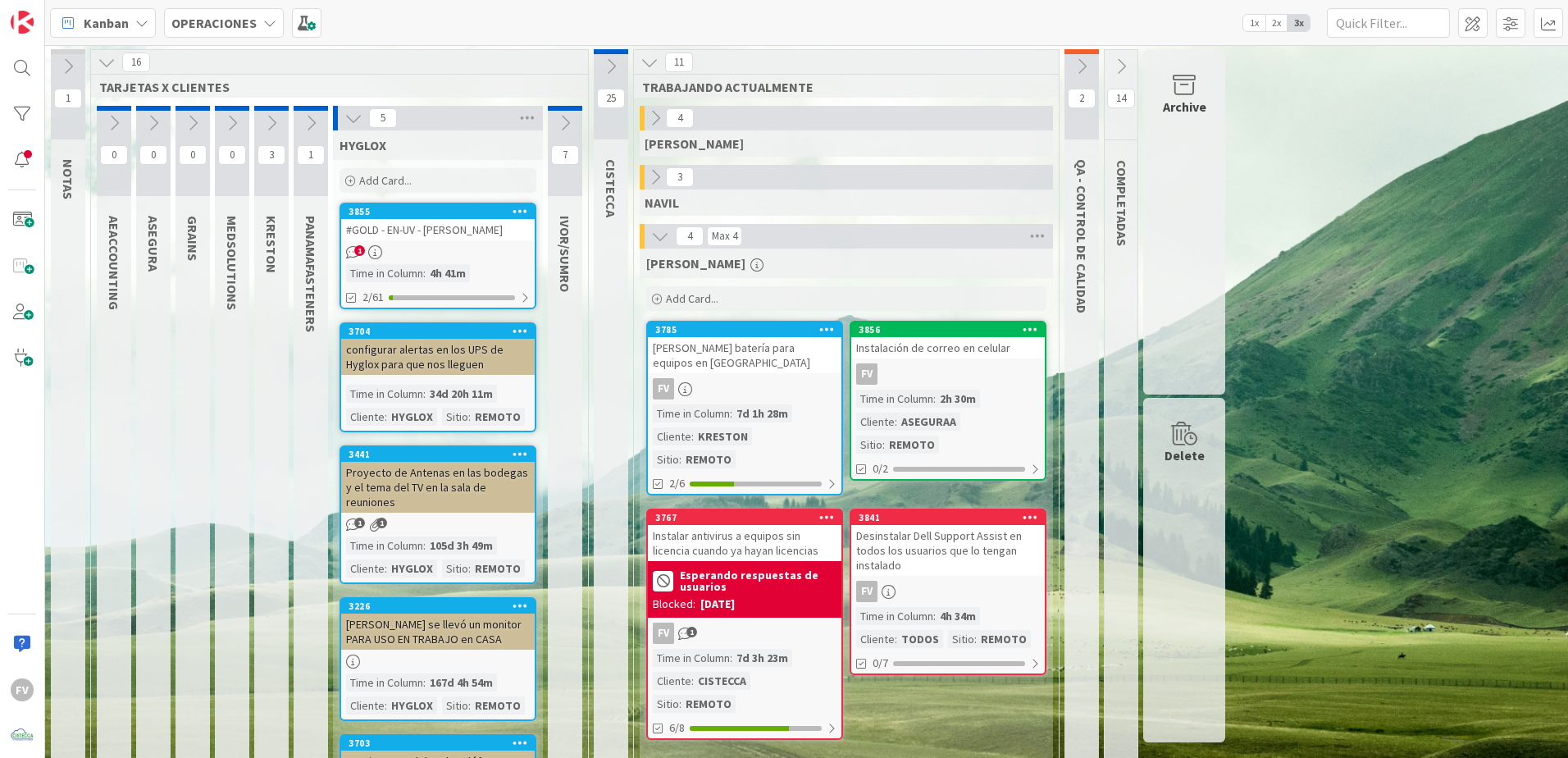
click at [411, 239] on div "3855 #GOLD - EN-UV - [PERSON_NAME] 1 Time in Column : 4h 41m 2/61" at bounding box center [437, 256] width 197 height 107
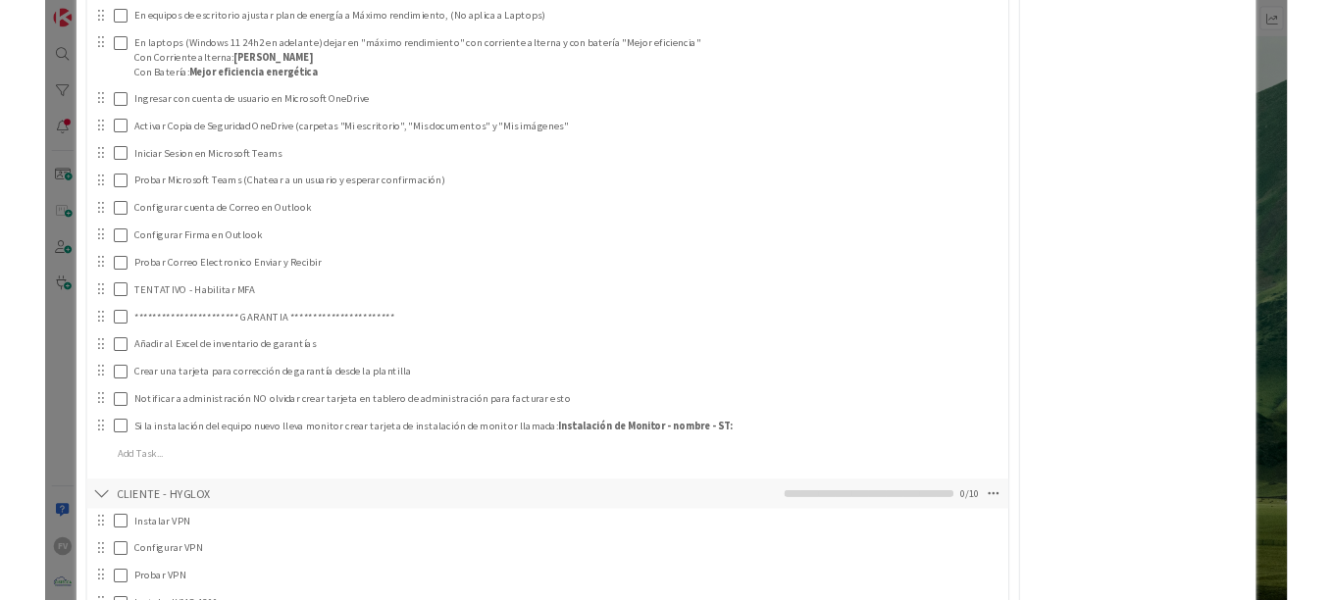
scroll to position [2648, 0]
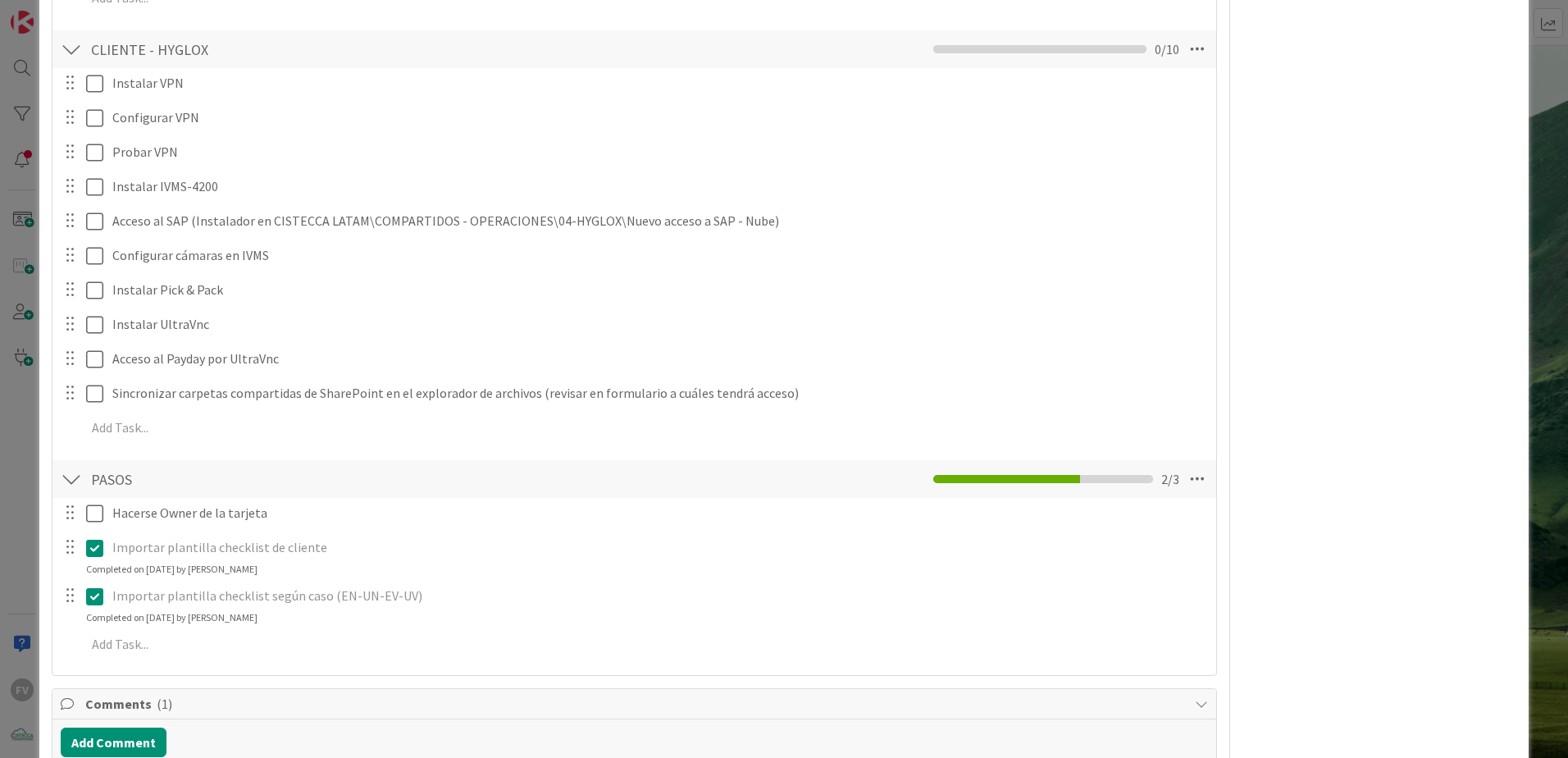
click at [37, 461] on div "**********" at bounding box center [784, 379] width 1568 height 758
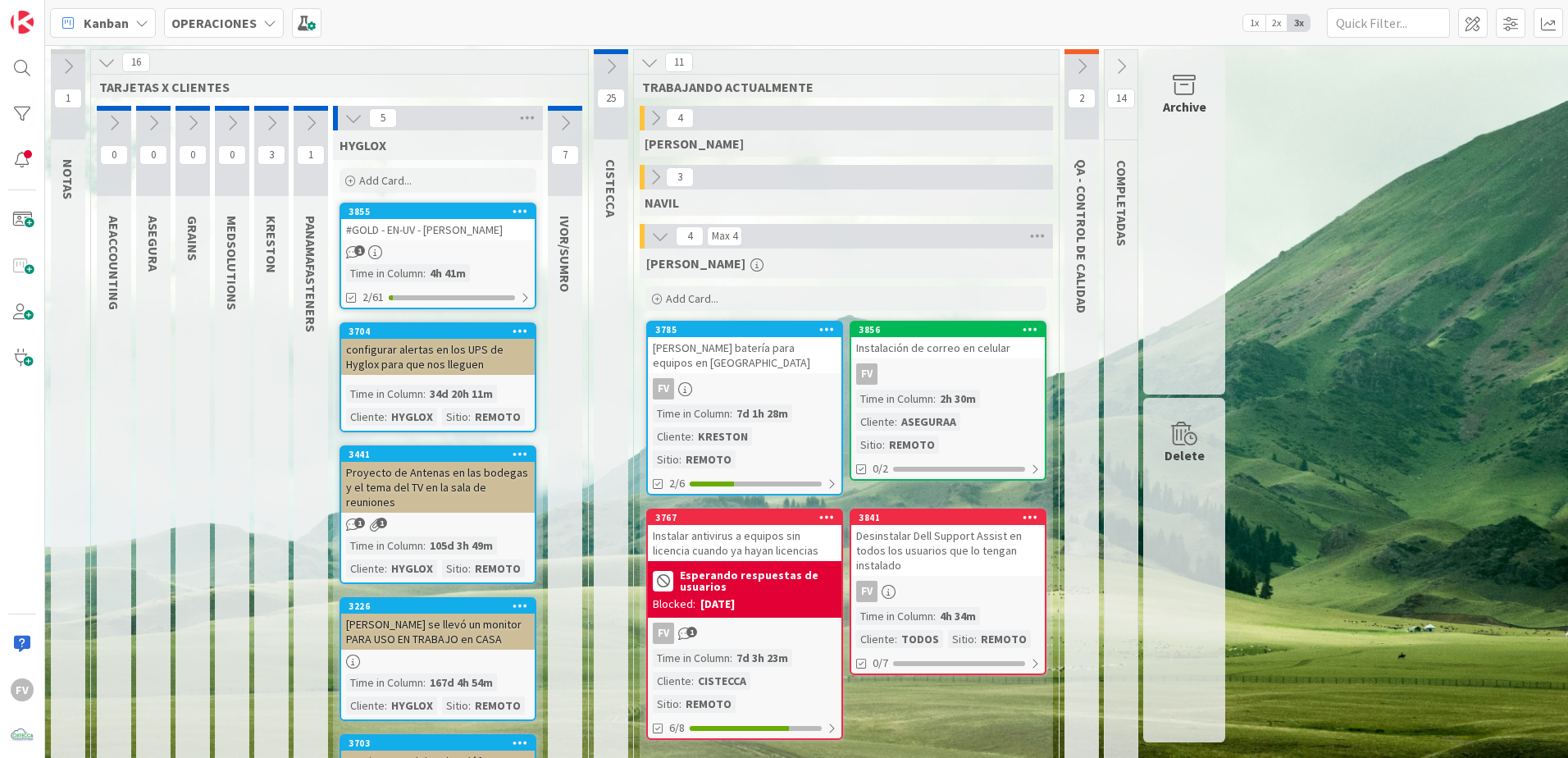
click at [312, 128] on icon at bounding box center [311, 123] width 18 height 18
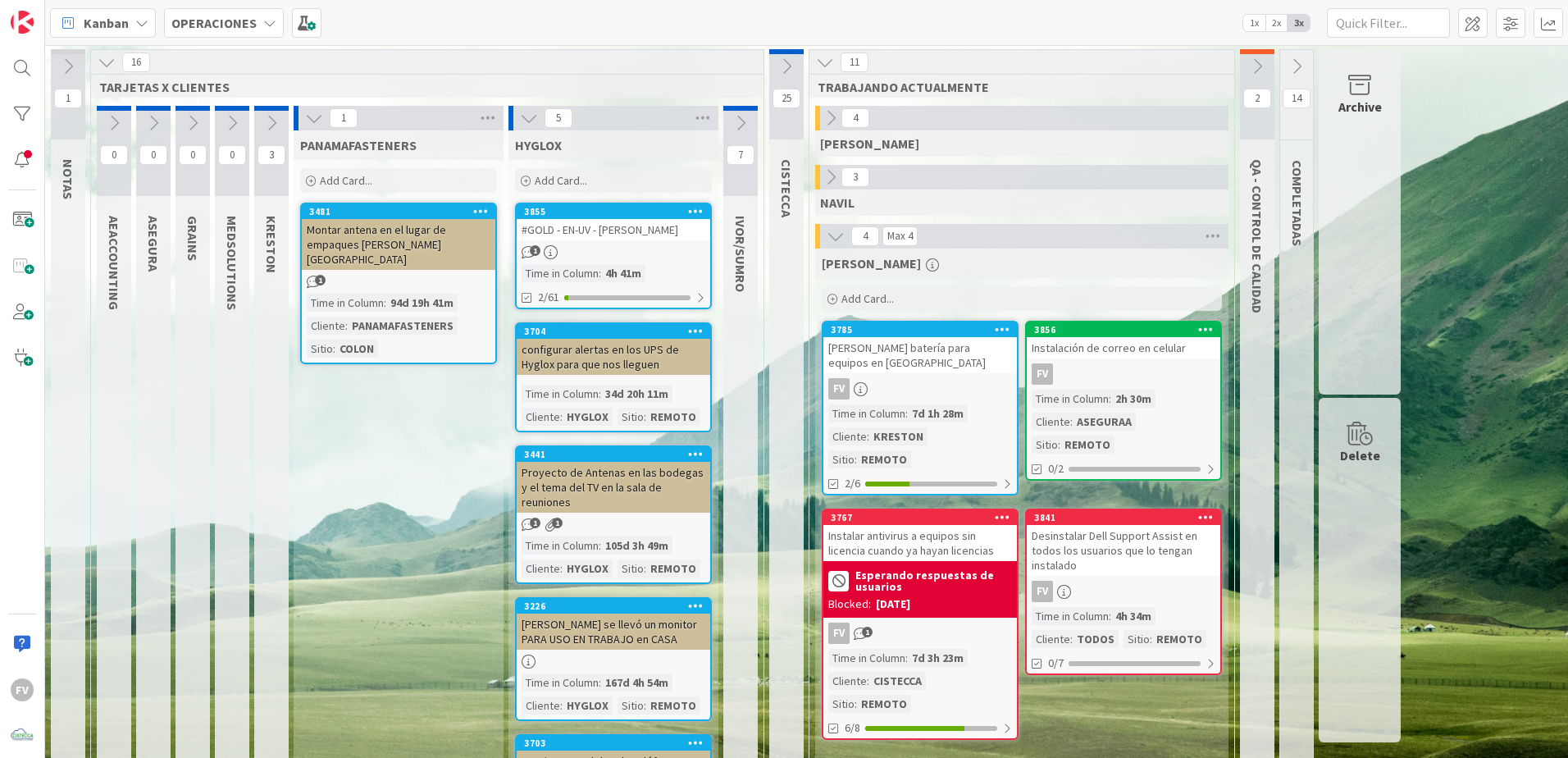
click at [289, 128] on div "3 [PERSON_NAME]" at bounding box center [271, 494] width 39 height 775
click at [282, 123] on button at bounding box center [271, 122] width 34 height 24
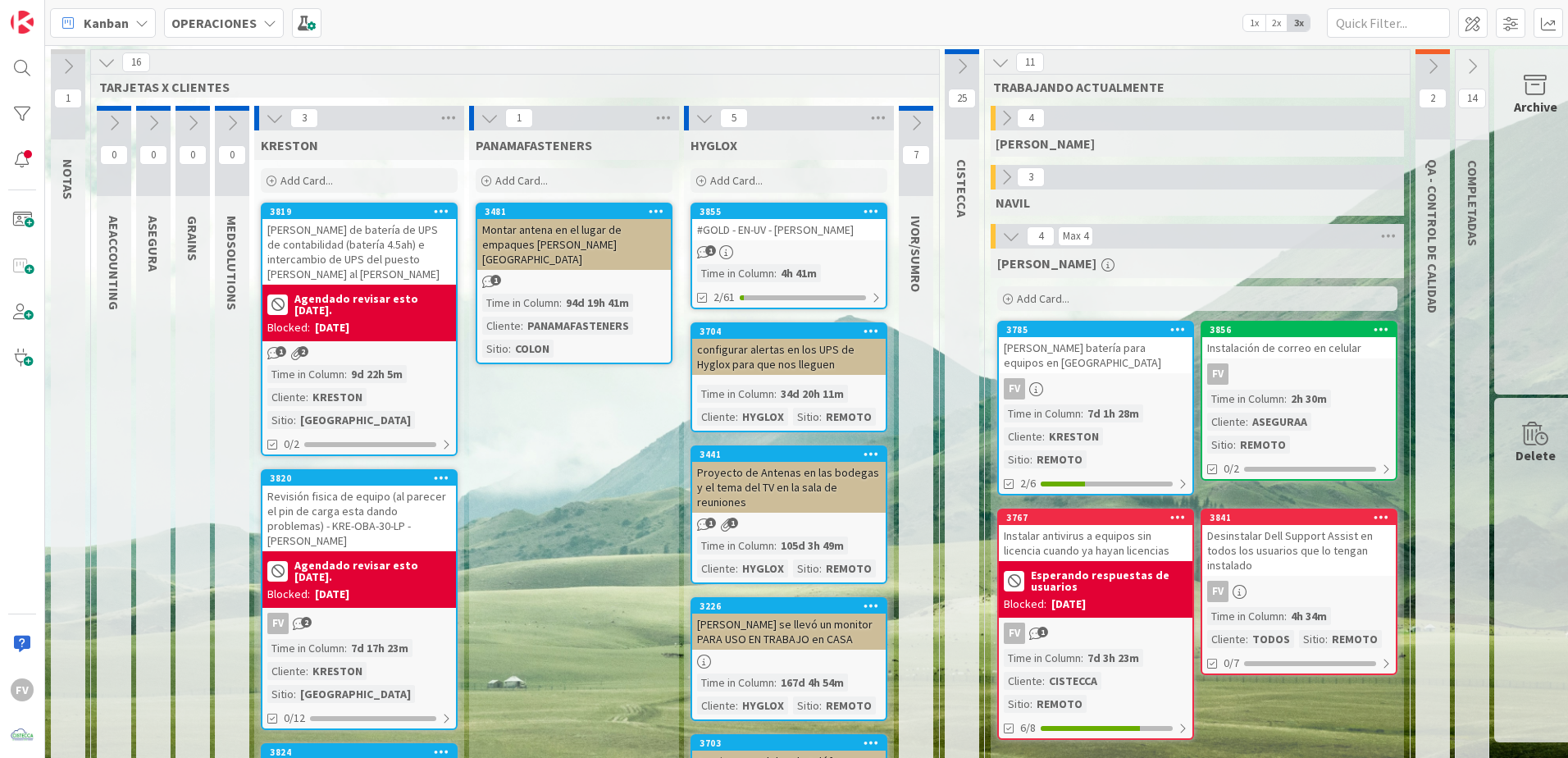
click at [365, 259] on div "[PERSON_NAME] de batería de UPS de contabilidad (batería 4.5ah) e intercambio d…" at bounding box center [359, 252] width 193 height 65
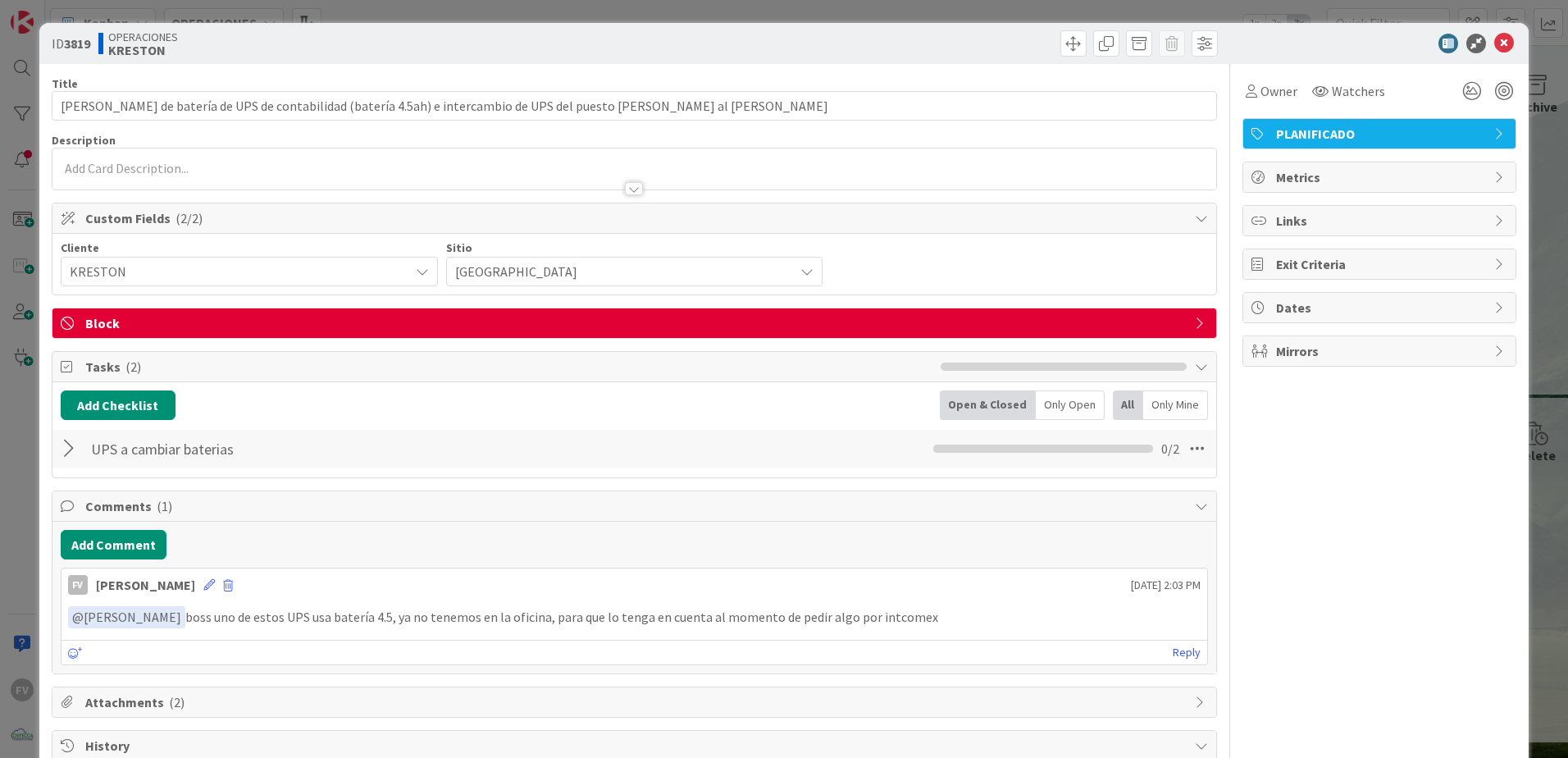
click at [237, 328] on span "Block" at bounding box center [636, 324] width 1101 height 20
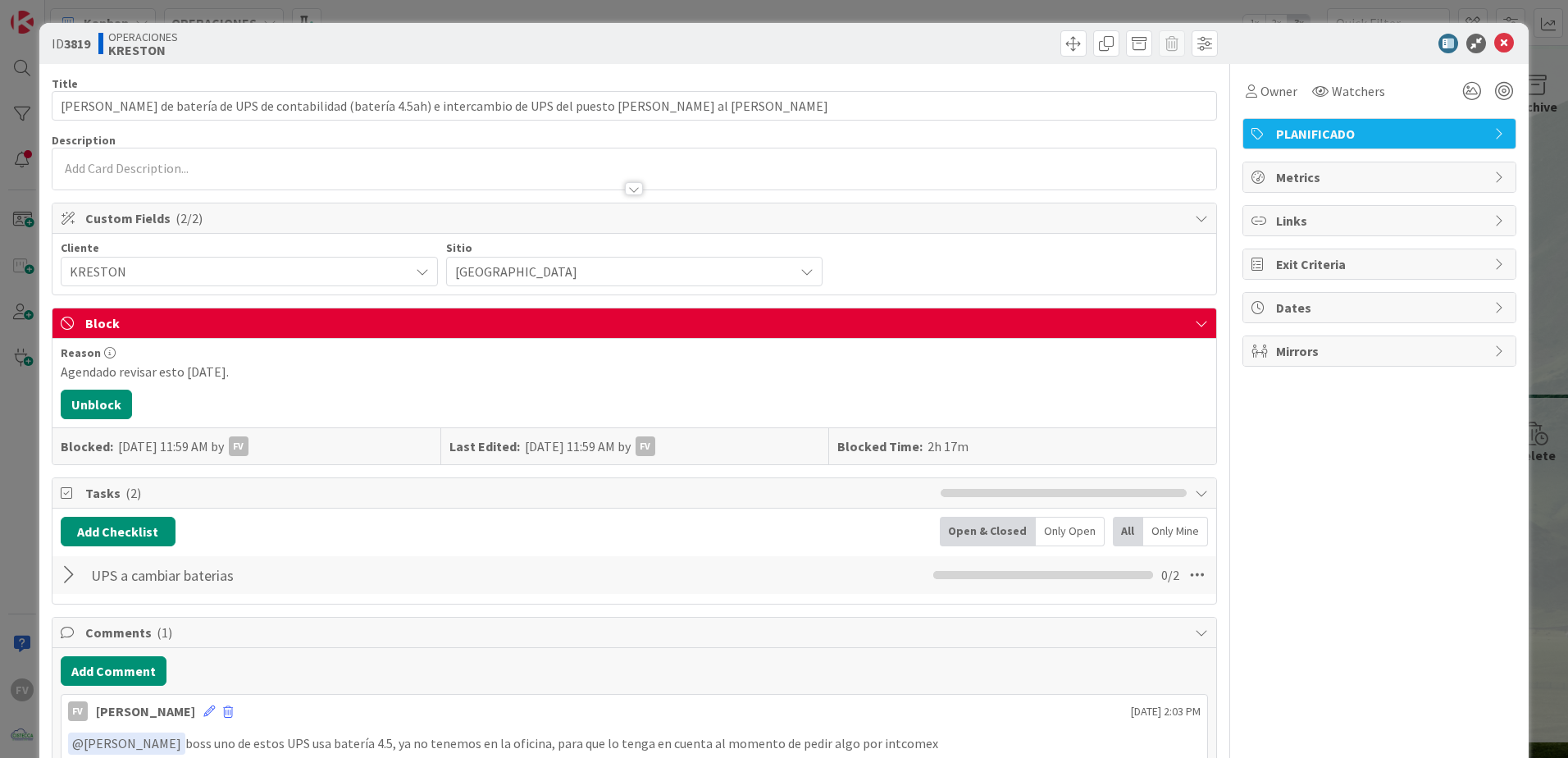
click at [217, 373] on div "Agendado revisar esto [DATE]." at bounding box center [635, 372] width 1147 height 20
click at [94, 423] on div "Reason Agendado revisar esto [DATE]. Unblock Blocked: [DATE] 11:59 AM by FV Las…" at bounding box center [635, 402] width 1164 height 125
drag, startPoint x: 121, startPoint y: 412, endPoint x: 181, endPoint y: 395, distance: 62.4
click at [122, 412] on button "Unblock" at bounding box center [96, 404] width 71 height 29
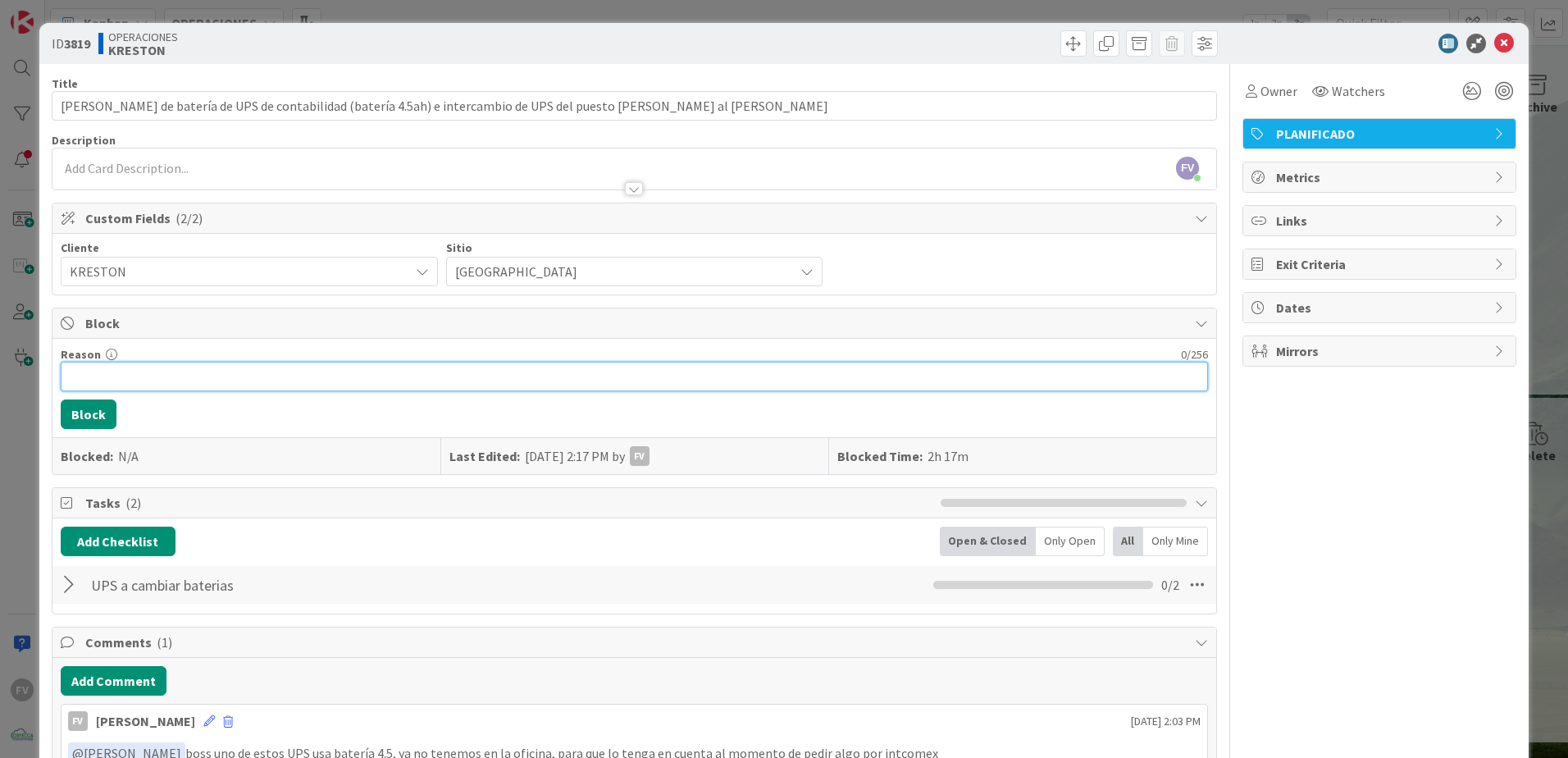
click at [253, 381] on input "Reason" at bounding box center [635, 376] width 1147 height 29
drag, startPoint x: 347, startPoint y: 366, endPoint x: -37, endPoint y: 346, distance: 384.5
click at [0, 346] on html "FV Kanban OPERACIONES 1x 2x 3x 1 NOTAS 16 TARJETAS X CLIENTES 0 AEACCOUNTING 0 …" at bounding box center [784, 379] width 1568 height 758
type input "Agendado revisar esto mañana."
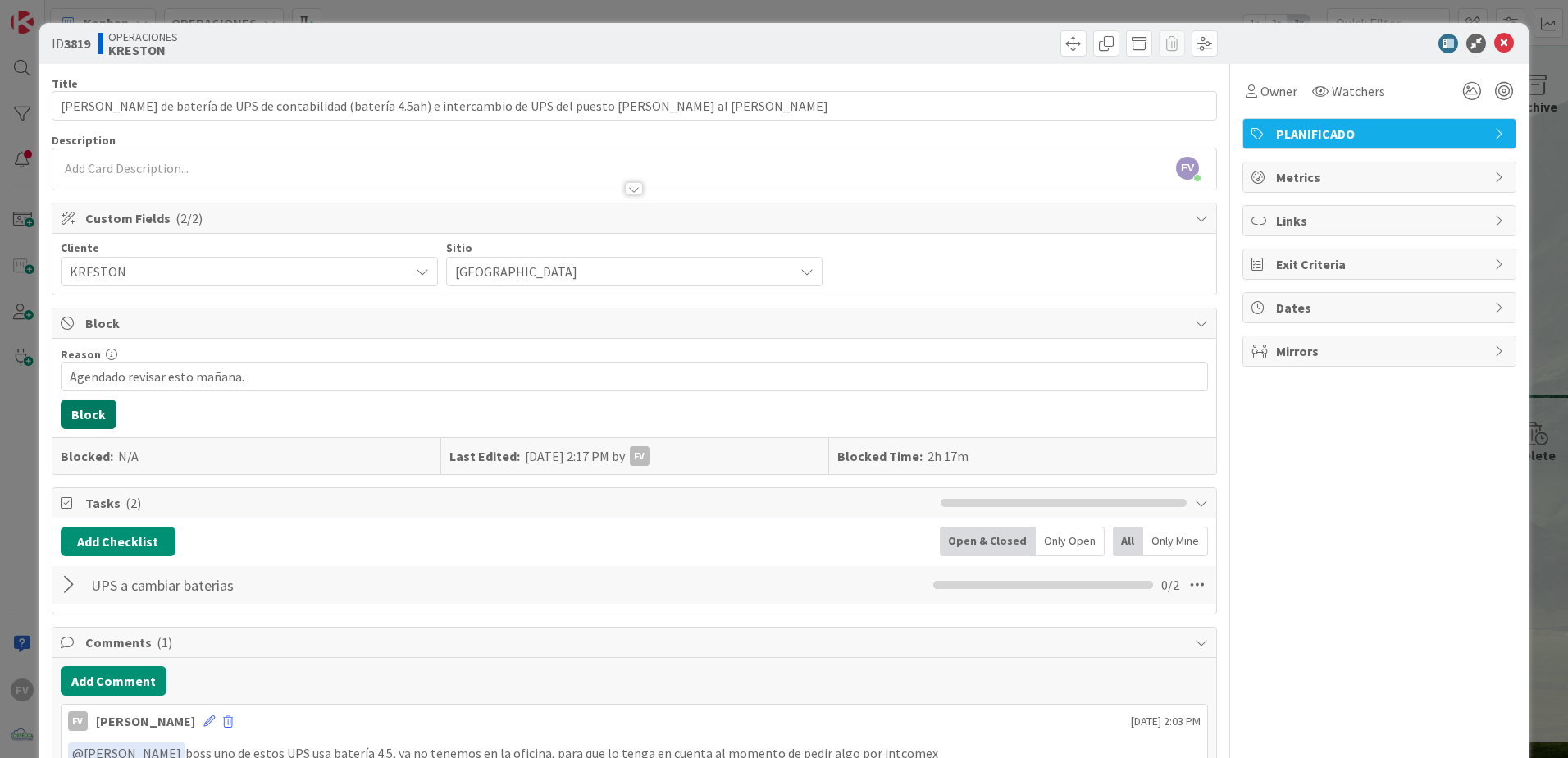
click at [86, 413] on button "Block" at bounding box center [89, 414] width 56 height 29
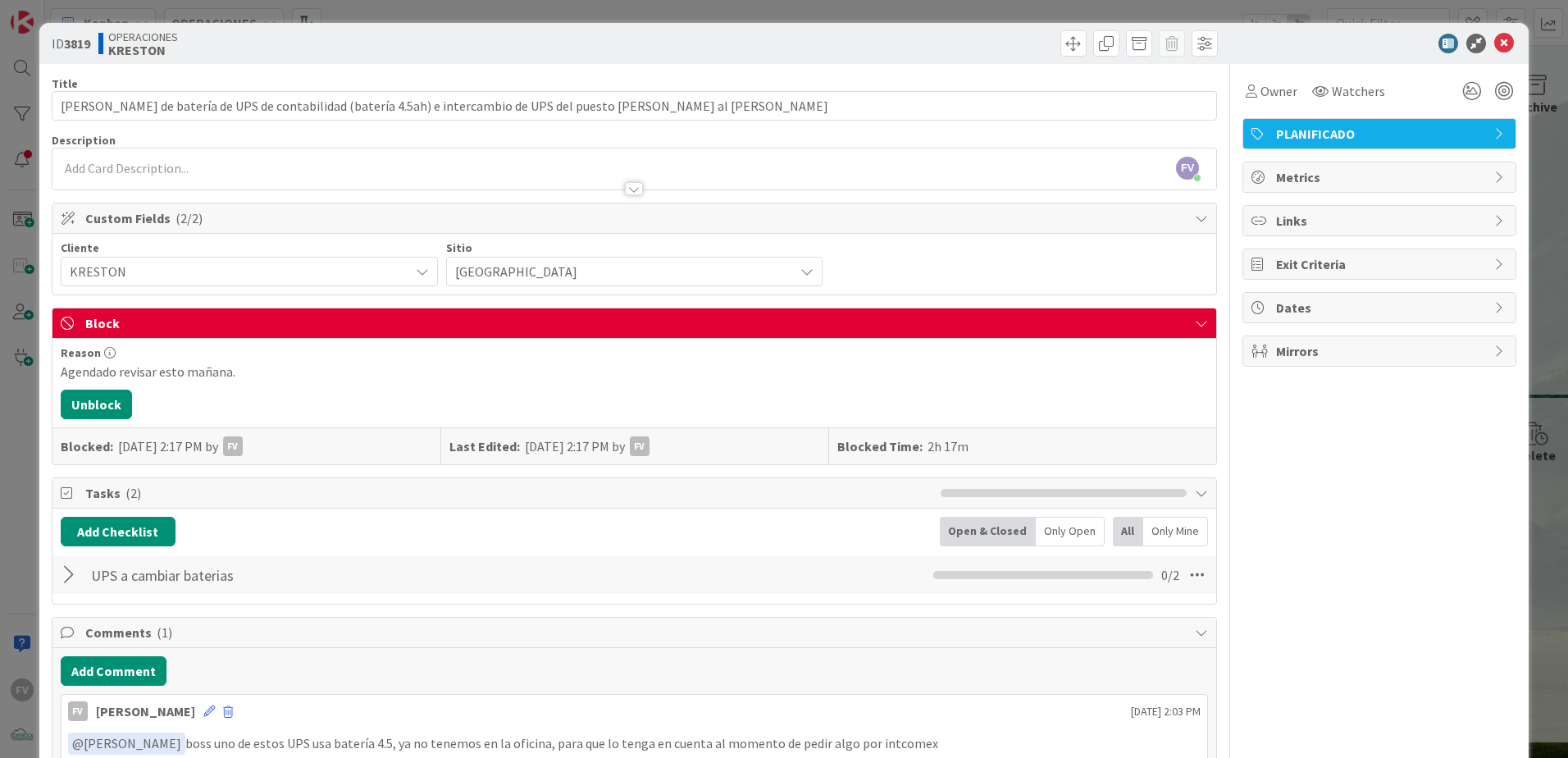
click at [23, 455] on div "ID 3819 OPERACIONES [PERSON_NAME] Title 111 / 128 [PERSON_NAME] de batería de U…" at bounding box center [784, 379] width 1568 height 758
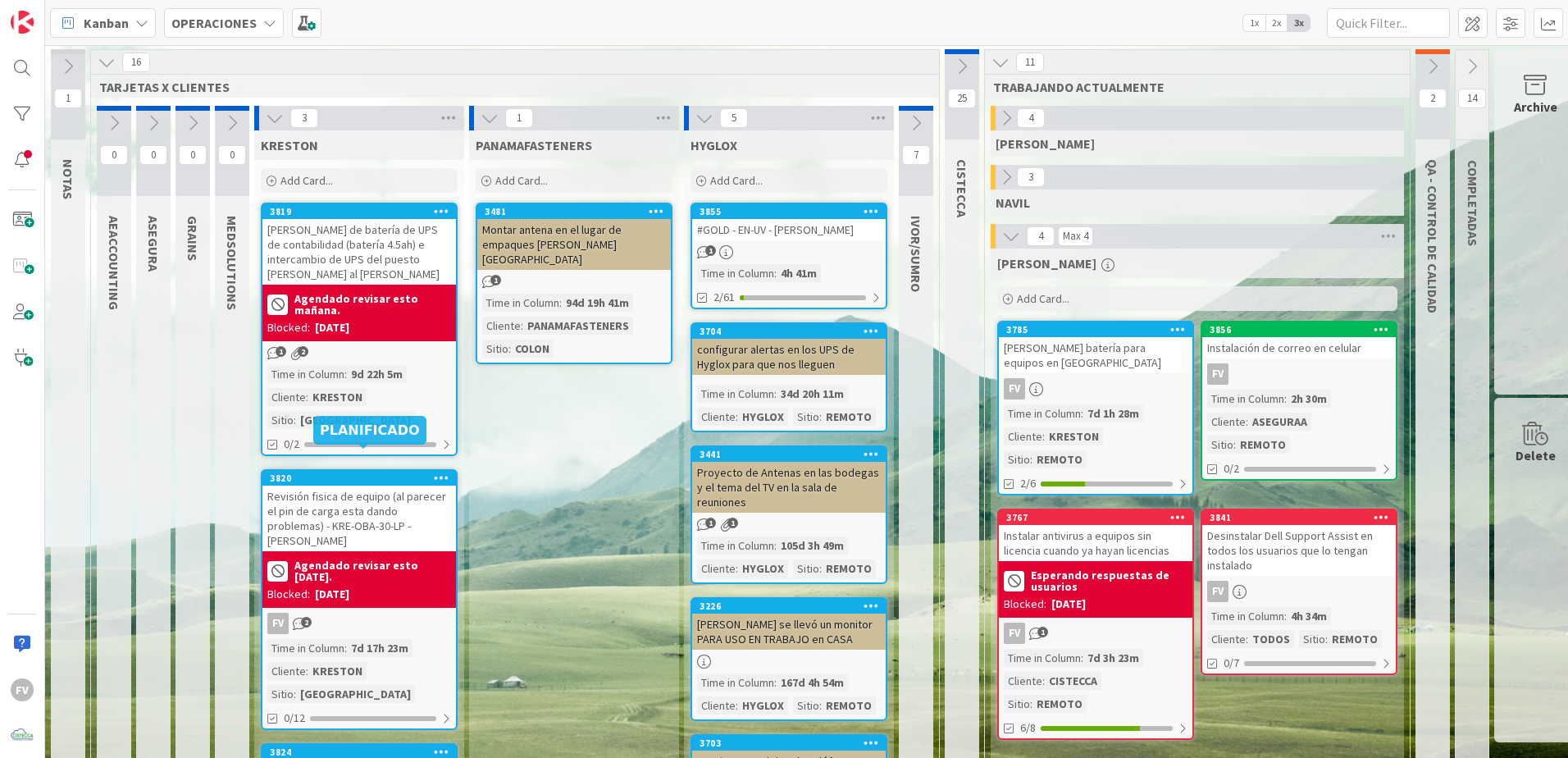
click at [348, 508] on div "Revisión fisica de equipo (al parecer el pin de carga esta dando problemas) - K…" at bounding box center [359, 519] width 193 height 65
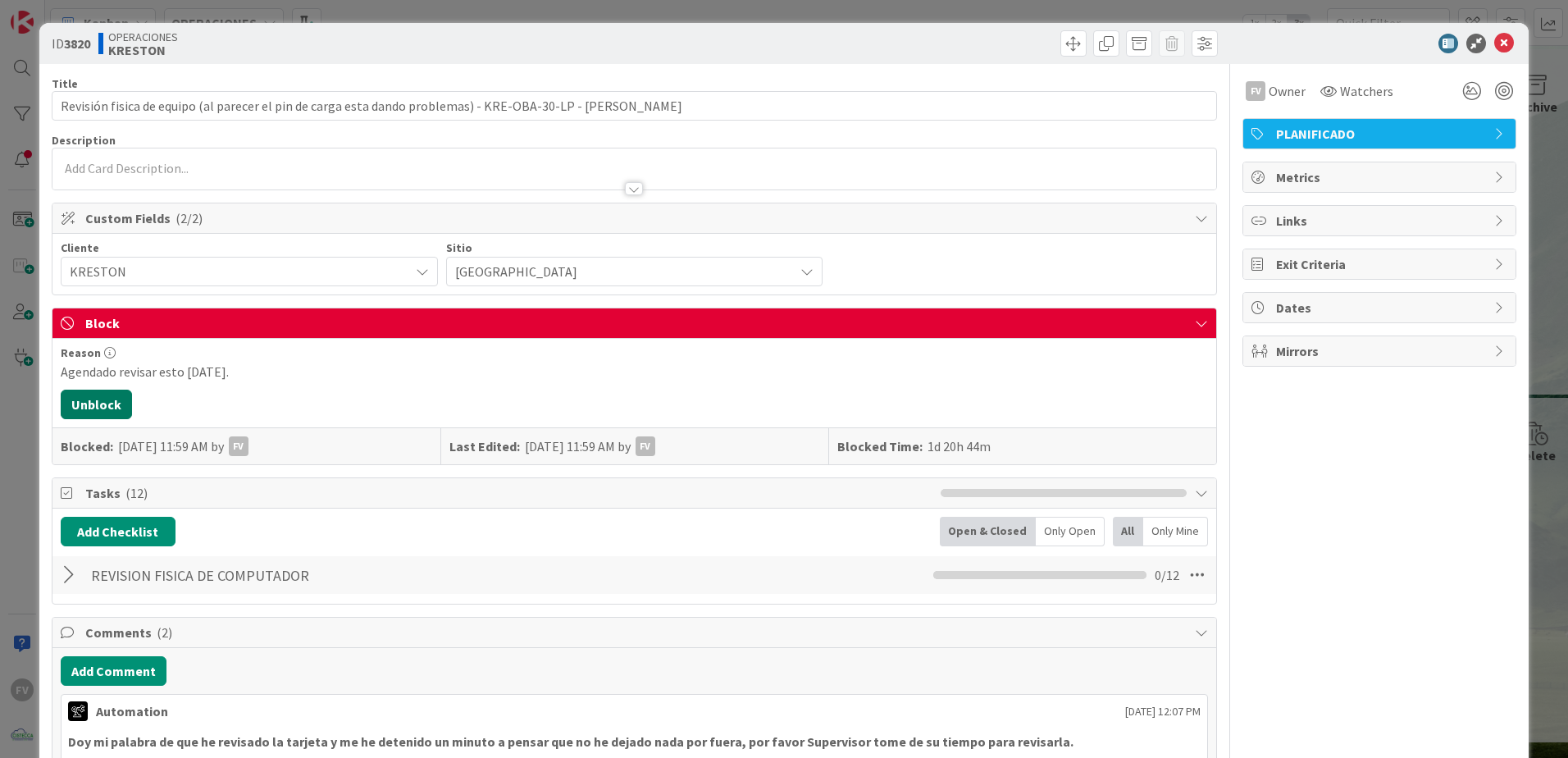
click at [73, 397] on button "Unblock" at bounding box center [96, 404] width 71 height 29
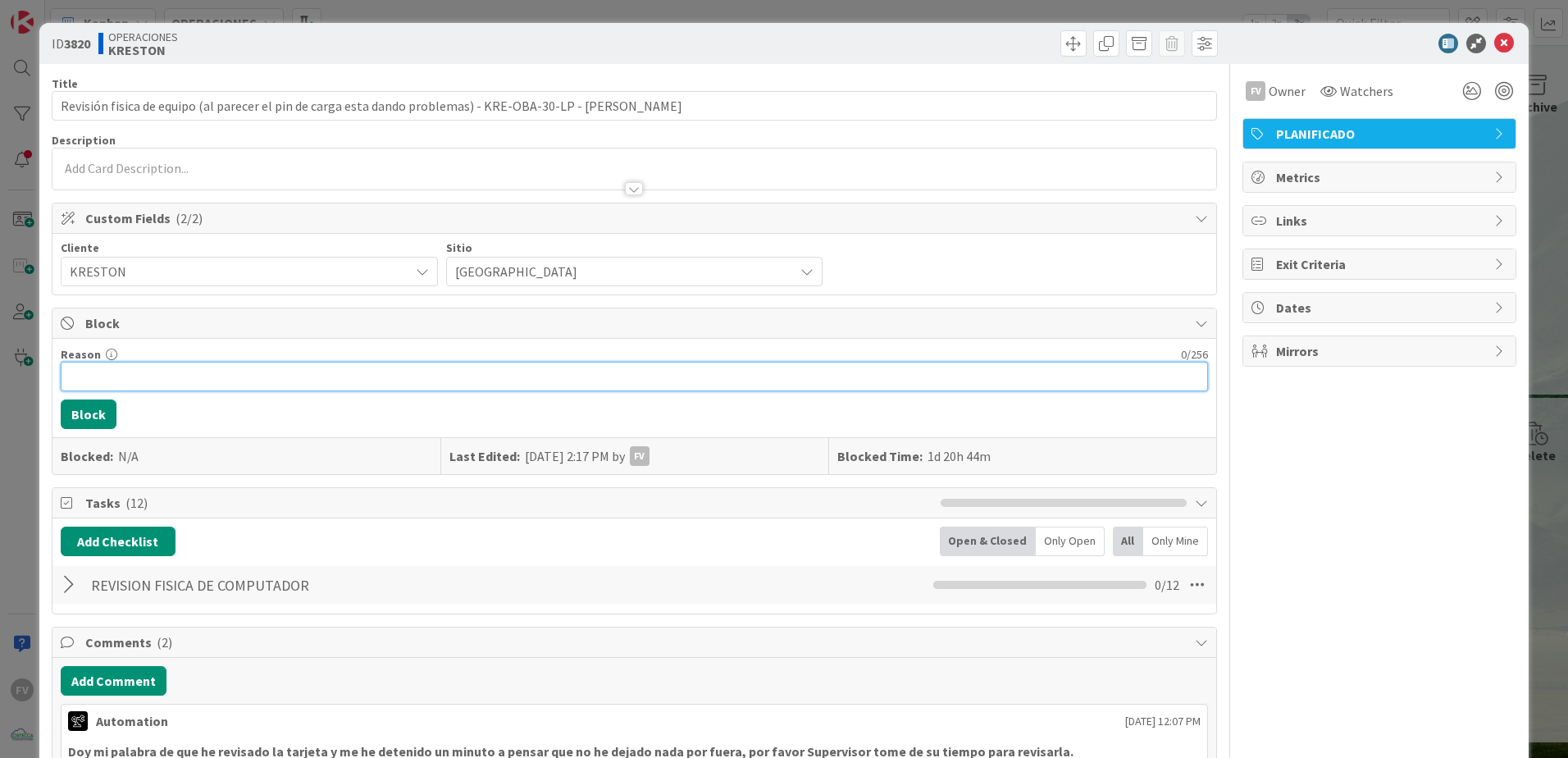
drag, startPoint x: 278, startPoint y: 371, endPoint x: 268, endPoint y: 371, distance: 10.0
click at [273, 371] on input "Reason" at bounding box center [635, 376] width 1147 height 29
paste input "Agendado revisar esto mañana."
type input "Agendado revisar esto mañana."
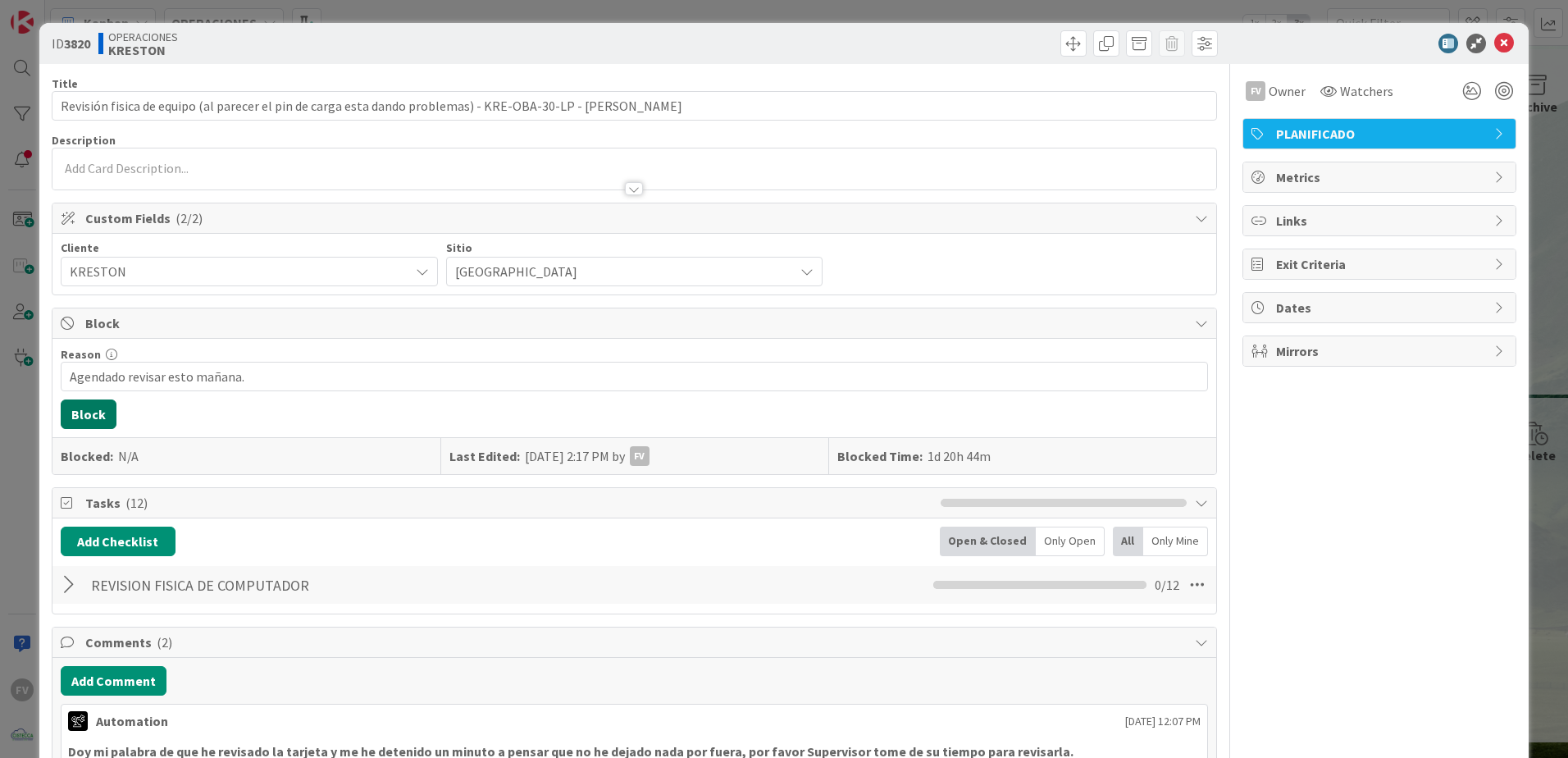
click at [94, 426] on button "Block" at bounding box center [89, 414] width 56 height 29
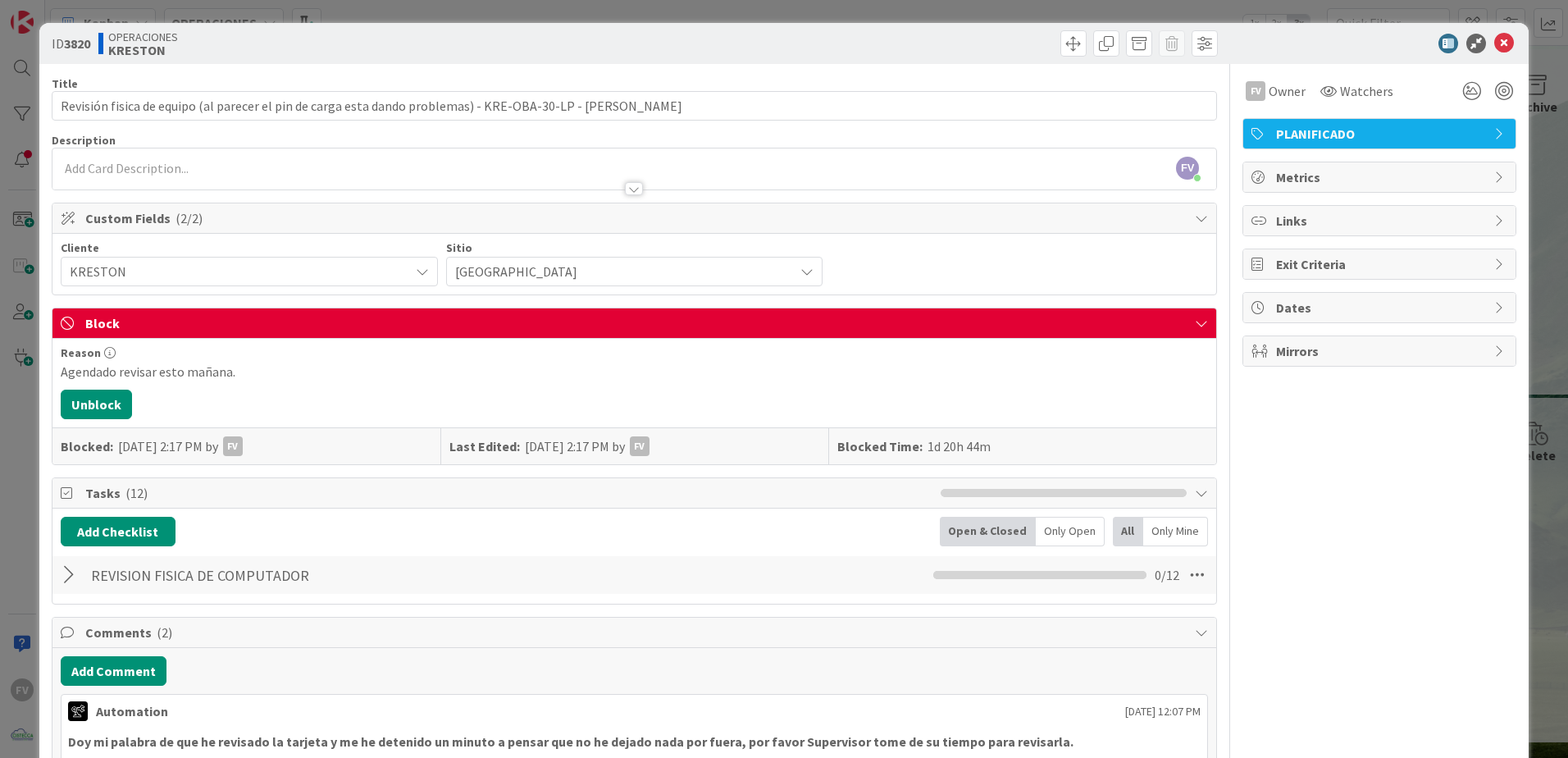
click at [2, 422] on div "ID 3820 OPERACIONES [PERSON_NAME] Title 107 / 128 Revisión fisica de equipo (al…" at bounding box center [784, 379] width 1568 height 758
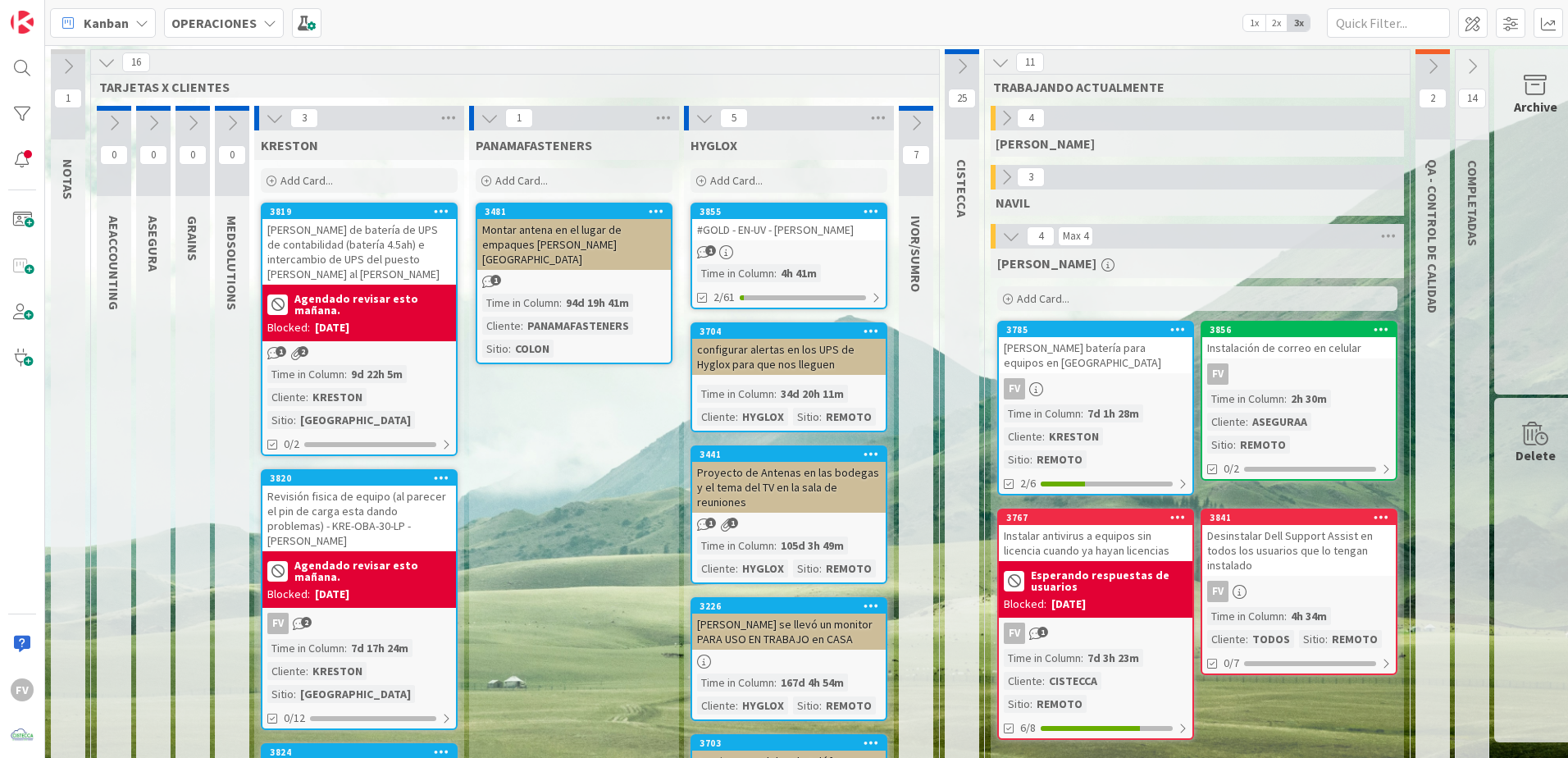
click at [272, 109] on icon at bounding box center [275, 118] width 18 height 18
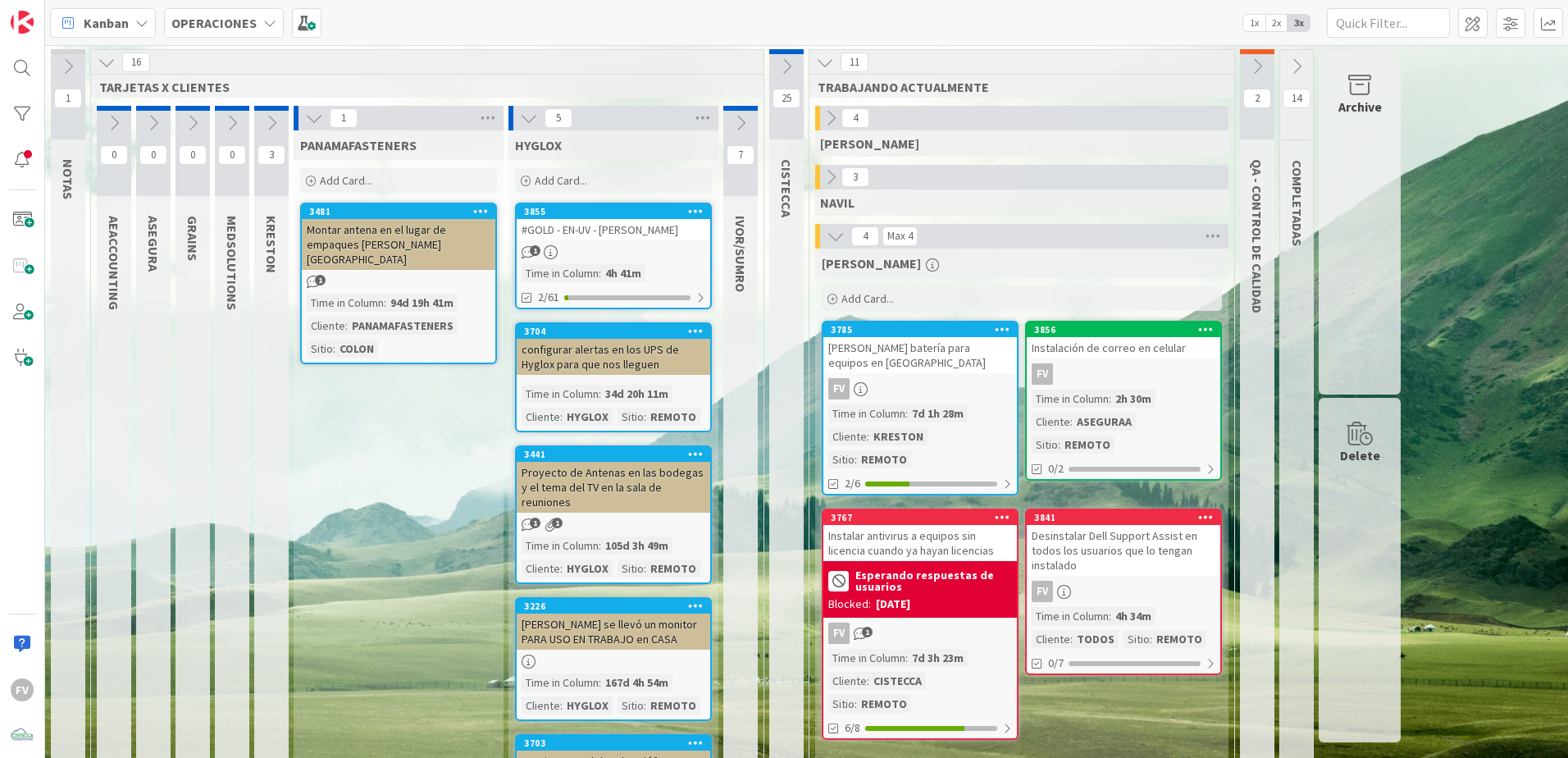
click at [314, 126] on icon at bounding box center [314, 118] width 18 height 18
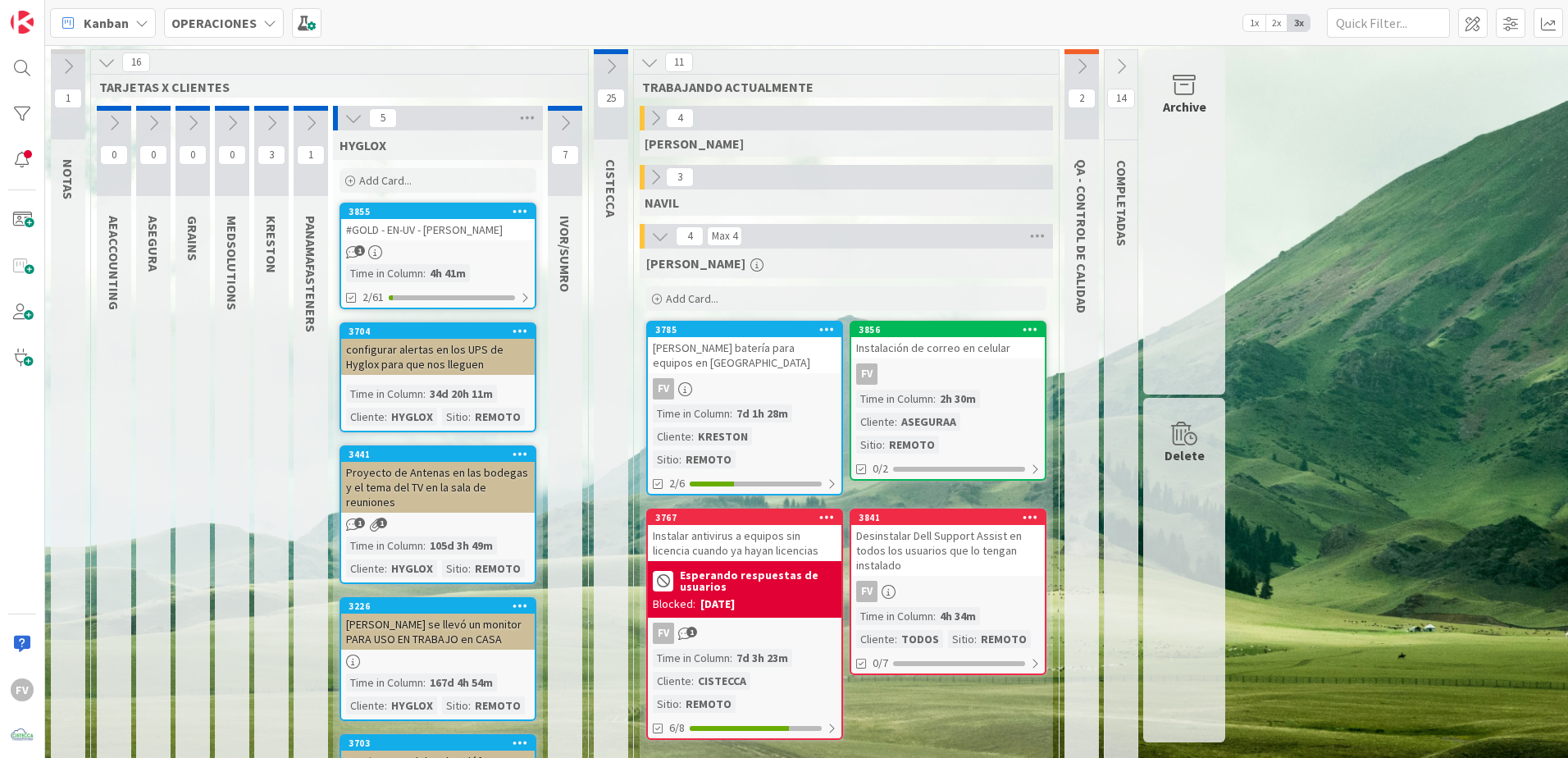
click at [357, 123] on icon at bounding box center [354, 118] width 18 height 18
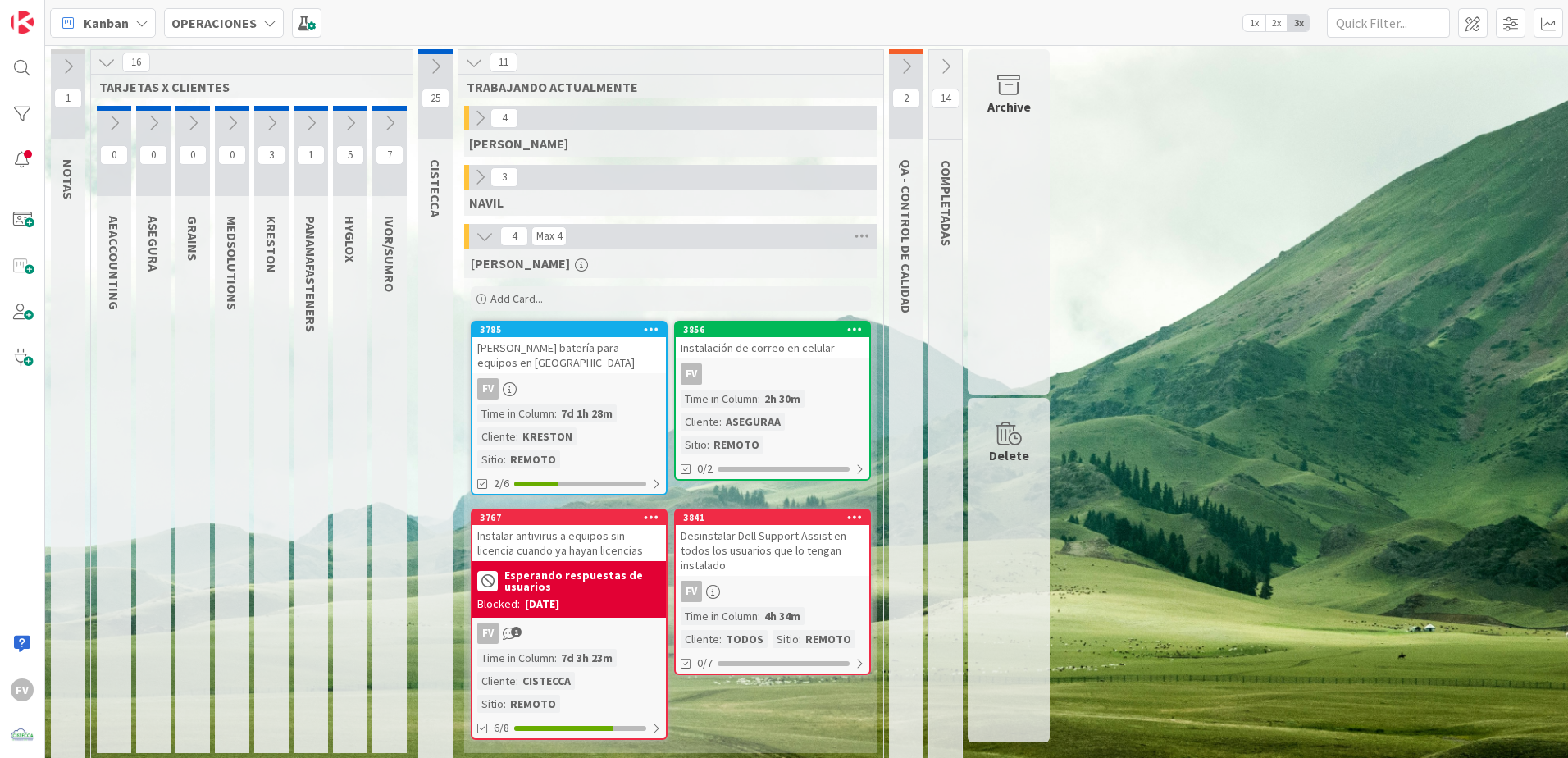
click at [489, 238] on icon at bounding box center [485, 237] width 18 height 18
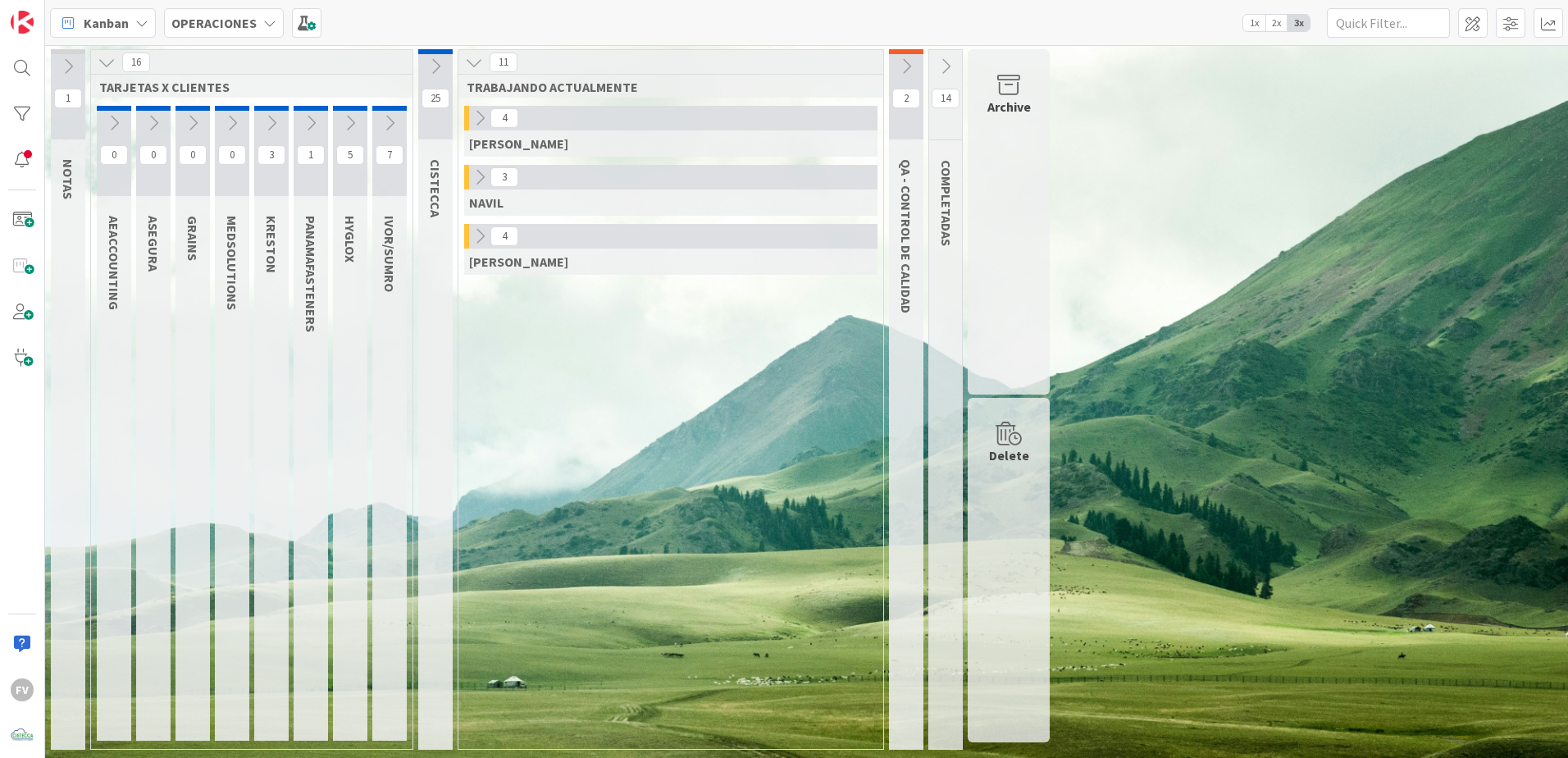
click at [489, 238] on icon at bounding box center [480, 237] width 18 height 18
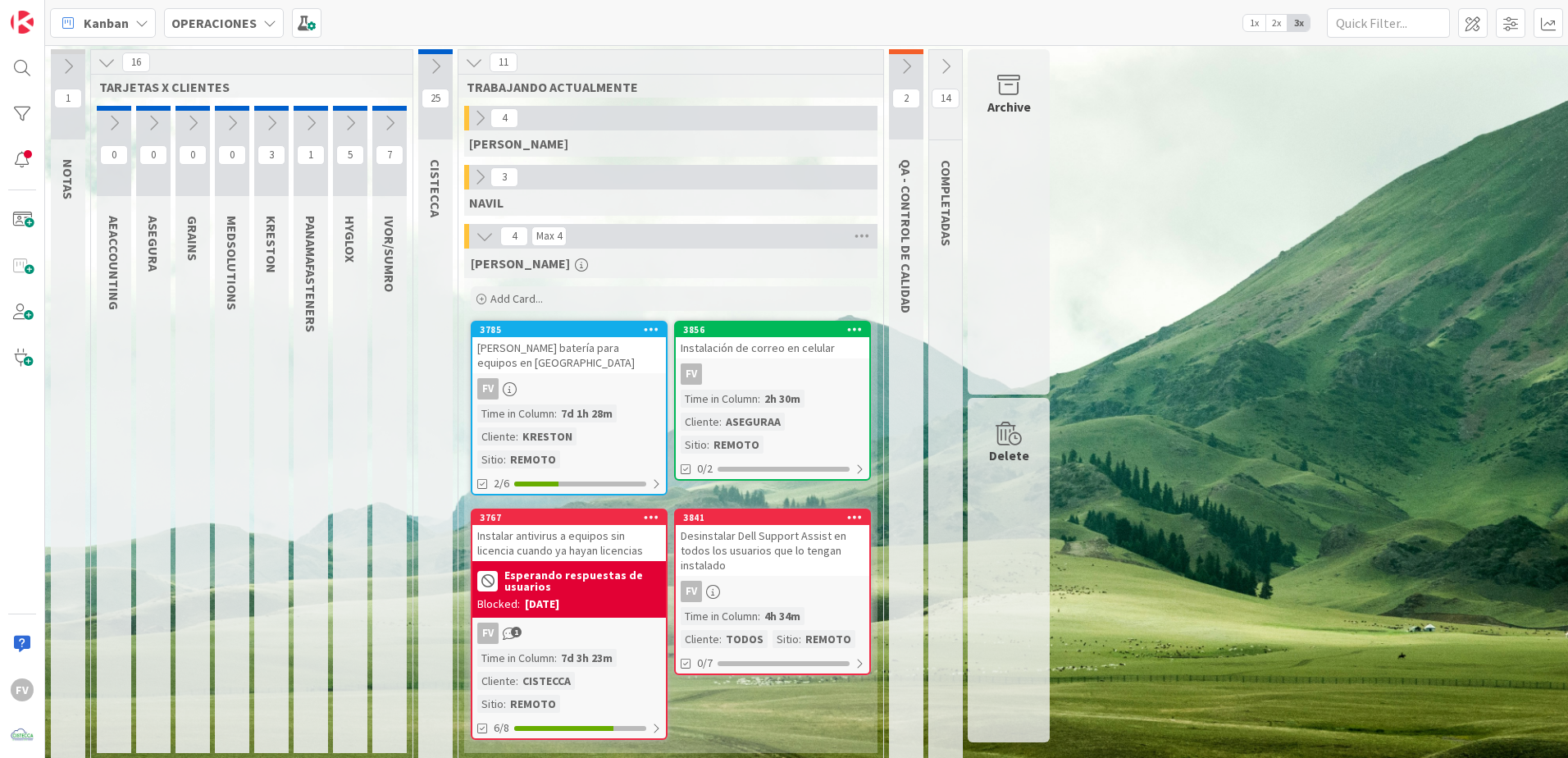
click at [1389, 419] on div "1 NOTAS 16 TARJETAS X CLIENTES 0 AEACCOUNTING 0 ASEGURA 0 GRAINS 0 MEDSOLUTIONS…" at bounding box center [807, 410] width 1517 height 721
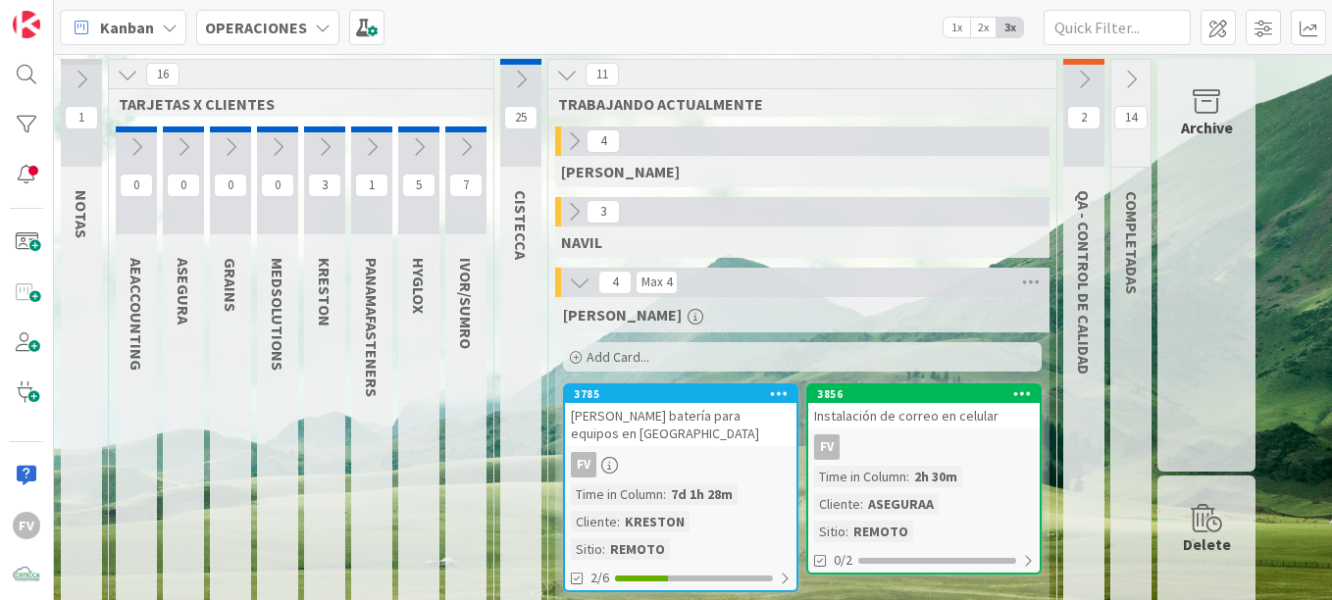
click at [127, 75] on icon at bounding box center [128, 75] width 22 height 22
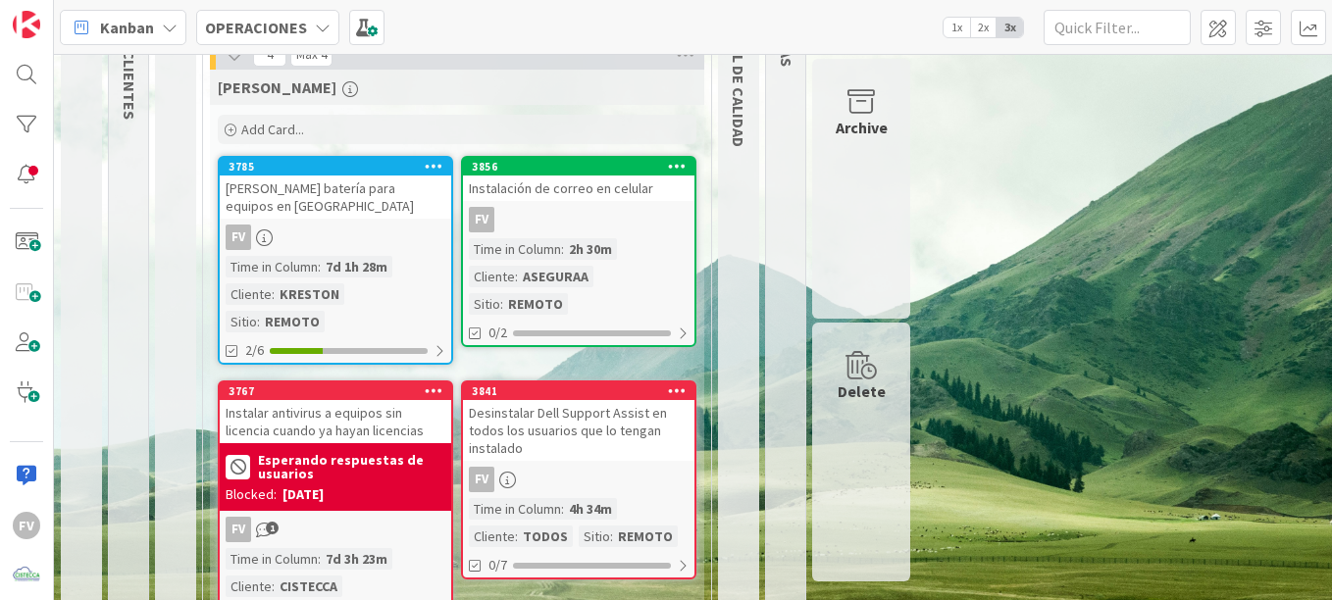
scroll to position [276, 0]
